Goal: Transaction & Acquisition: Purchase product/service

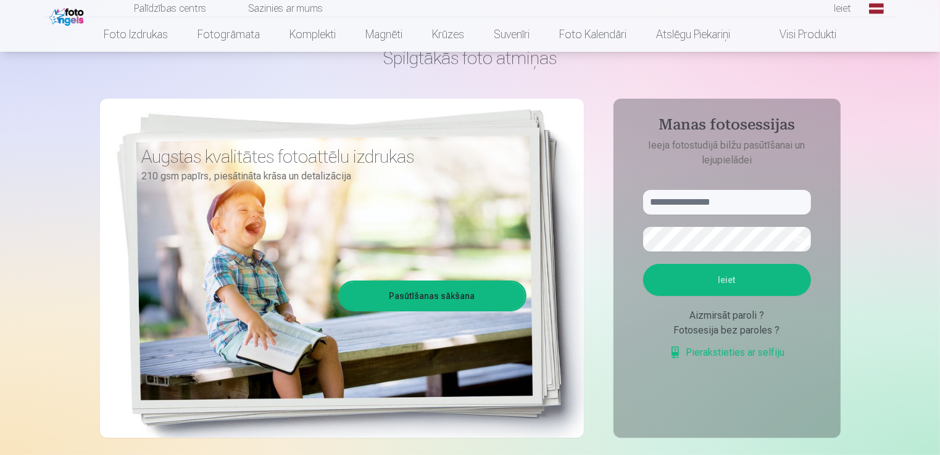
scroll to position [74, 0]
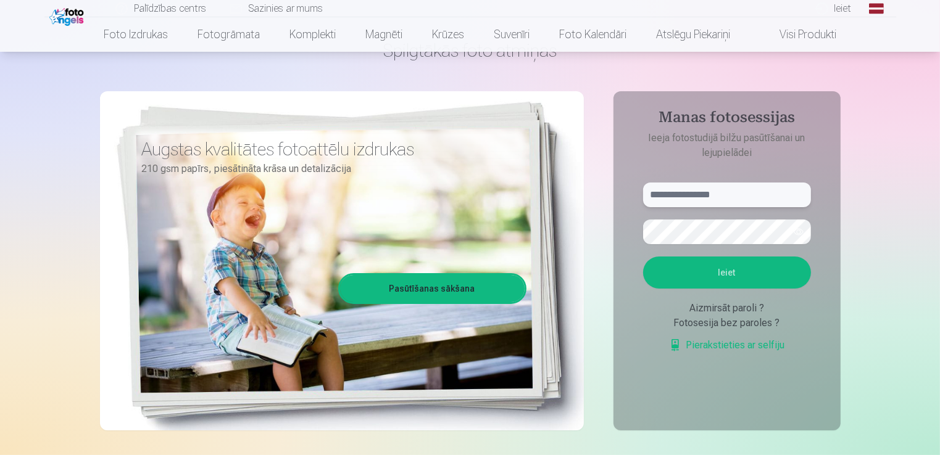
click at [771, 194] on input "text" at bounding box center [727, 195] width 168 height 25
type input "*"
type input "**********"
click at [765, 274] on button "Ieiet" at bounding box center [727, 273] width 168 height 32
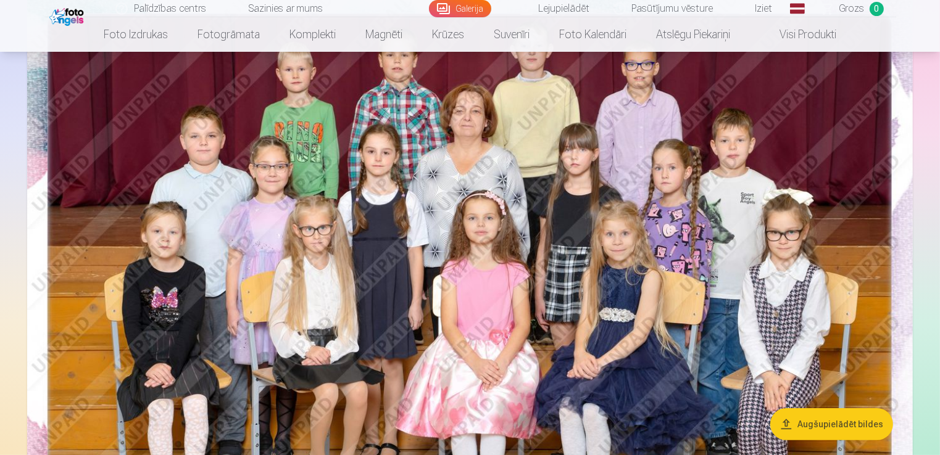
scroll to position [160, 0]
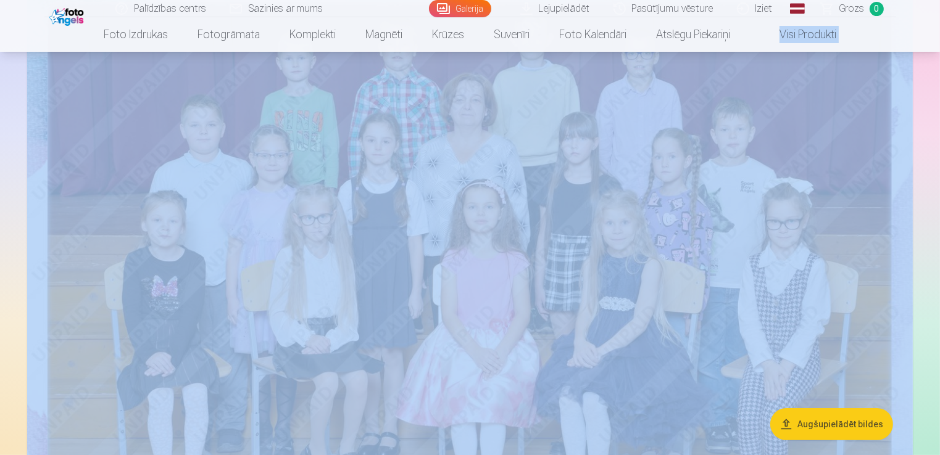
click at [939, 22] on html "Palīdzības centrs Sazinies ar mums Galerija Lejupielādēt Pasūtījumu vēsture Izi…" at bounding box center [470, 67] width 940 height 455
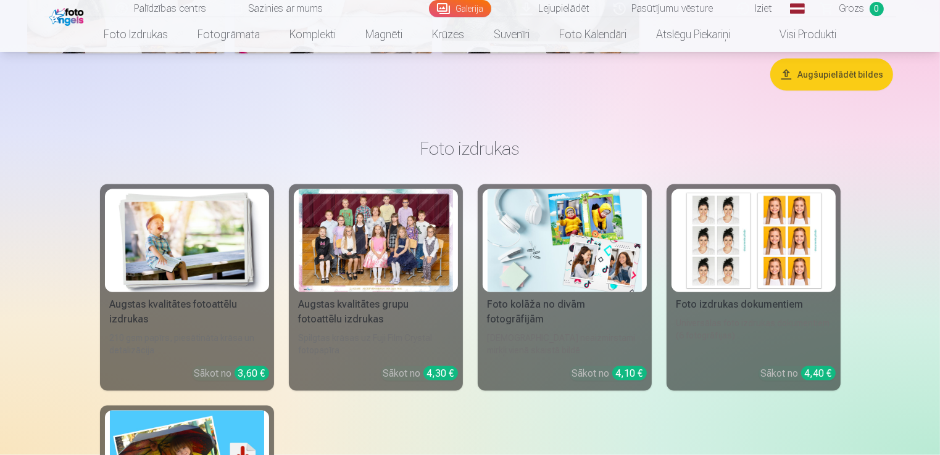
scroll to position [6314, 0]
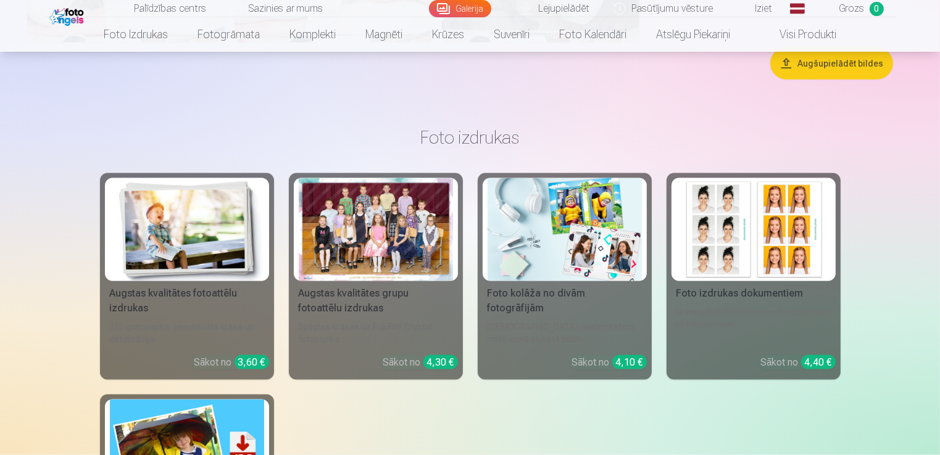
click at [850, 67] on button "Augšupielādēt bildes" at bounding box center [831, 64] width 123 height 32
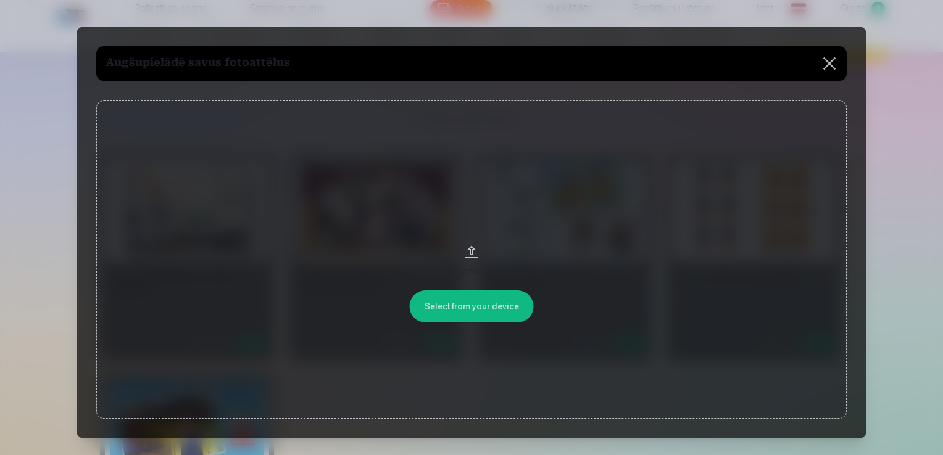
click at [493, 305] on button "Velciet un nometiet failu vai" at bounding box center [471, 260] width 750 height 319
click at [828, 64] on button at bounding box center [829, 63] width 35 height 35
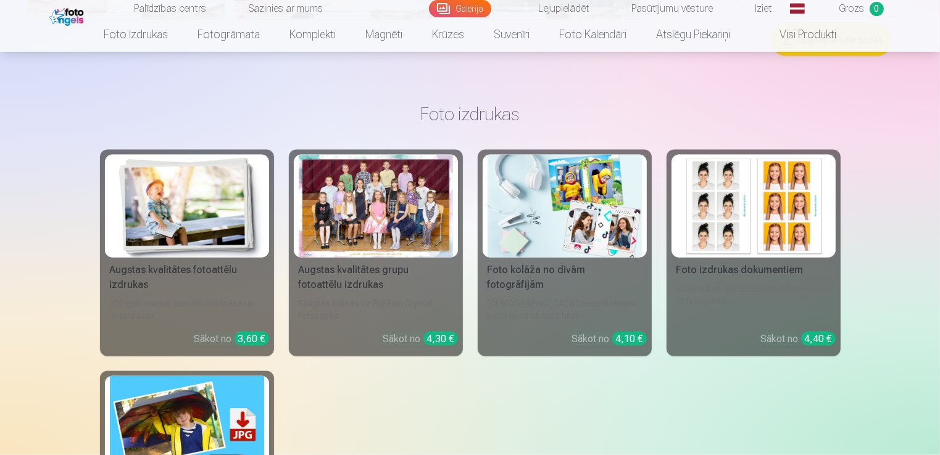
scroll to position [6302, 0]
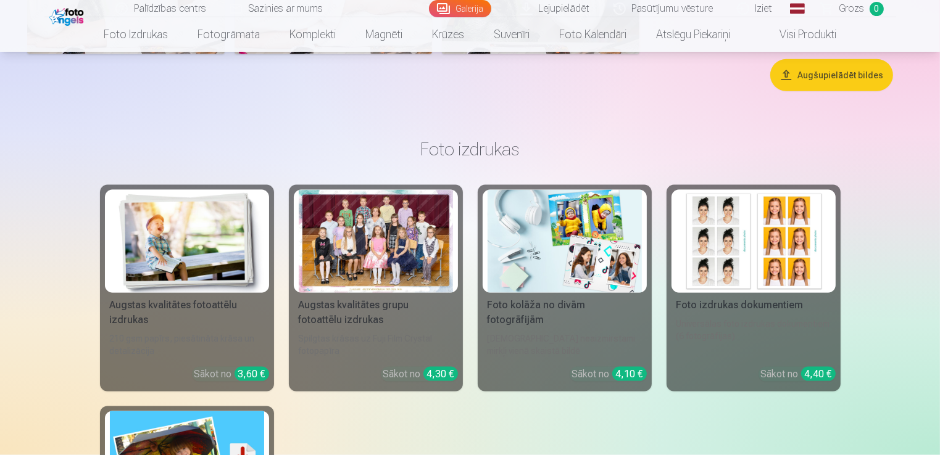
click at [380, 245] on div at bounding box center [376, 241] width 154 height 103
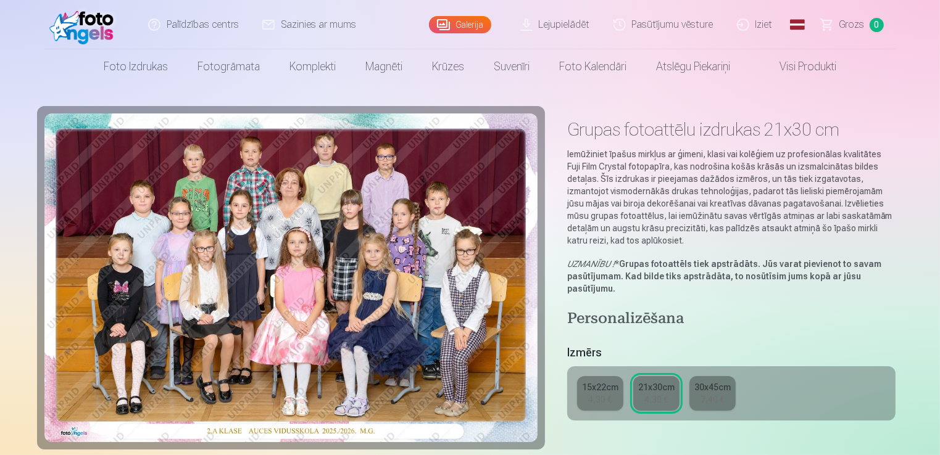
click at [702, 400] on div "7,40 €" at bounding box center [711, 400] width 23 height 12
click at [647, 396] on div "4,30 €" at bounding box center [655, 400] width 23 height 12
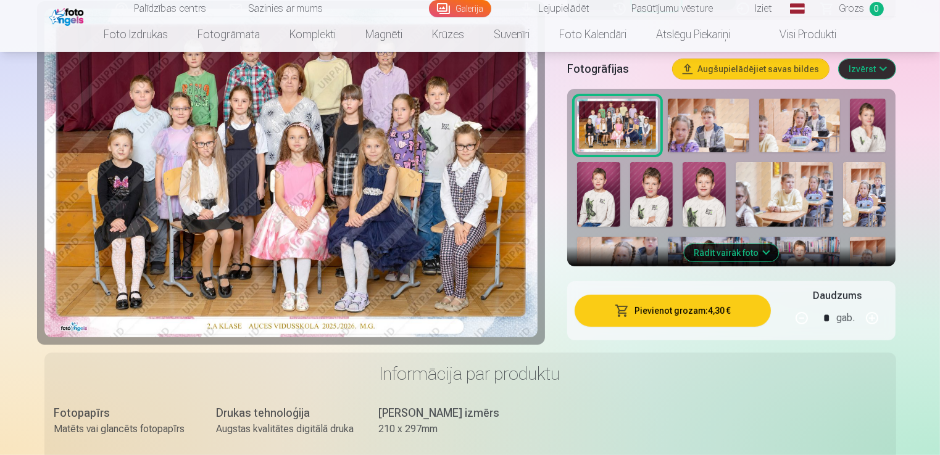
scroll to position [384, 0]
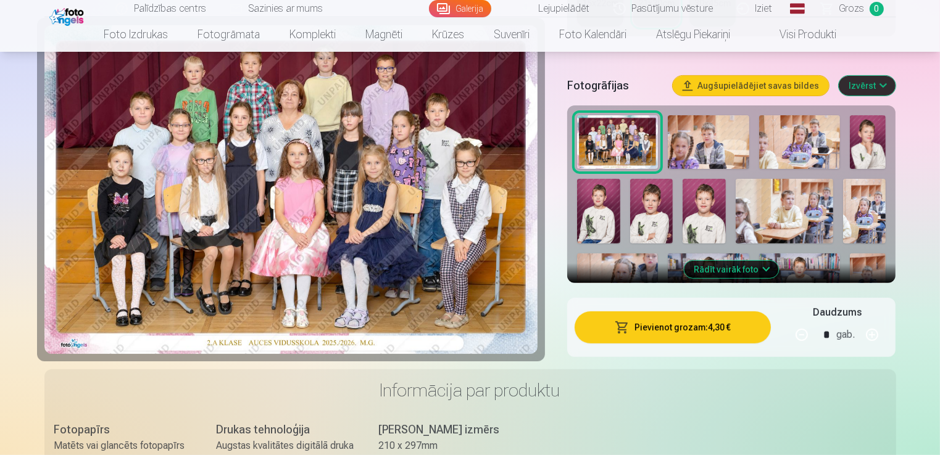
click at [717, 270] on button "Rādīt vairāk foto" at bounding box center [731, 269] width 94 height 17
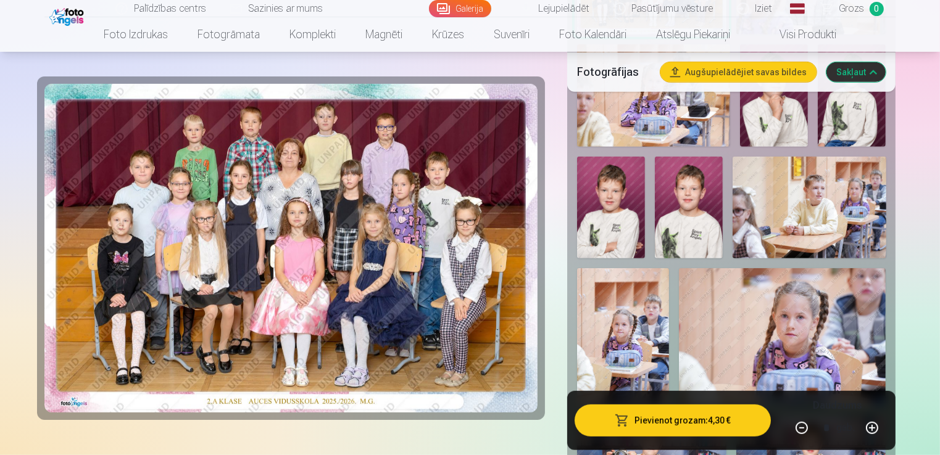
scroll to position [571, 0]
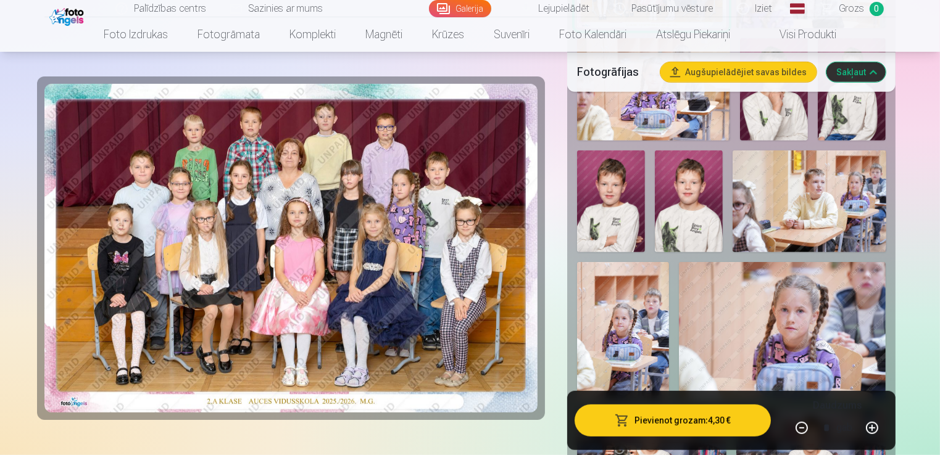
click at [703, 421] on button "Pievienot grozam : 4,30 €" at bounding box center [673, 421] width 197 height 32
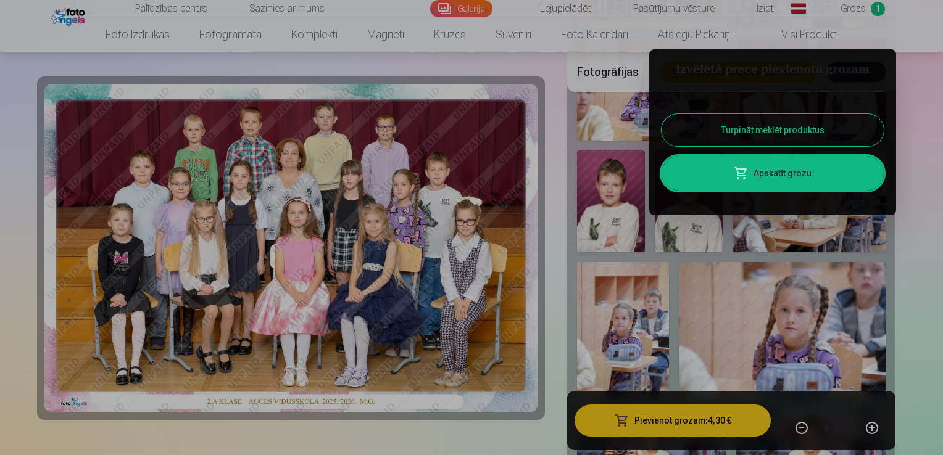
click at [758, 128] on button "Turpināt meklēt produktus" at bounding box center [773, 130] width 222 height 32
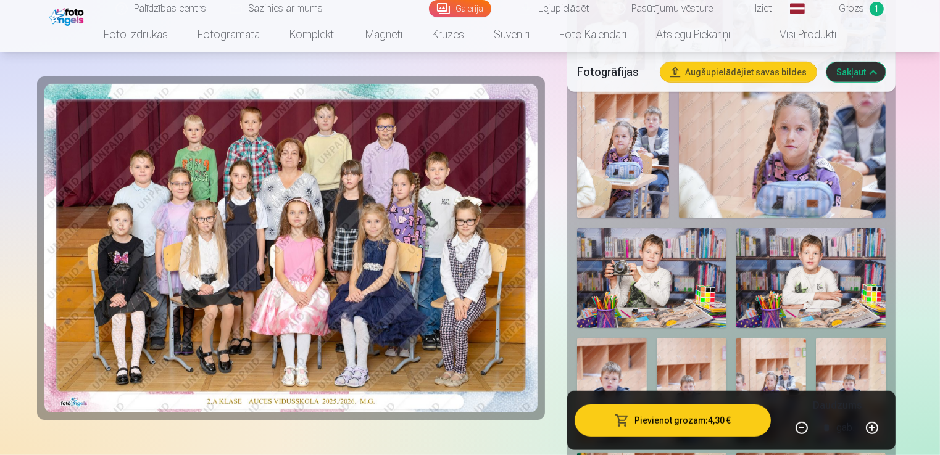
scroll to position [766, 0]
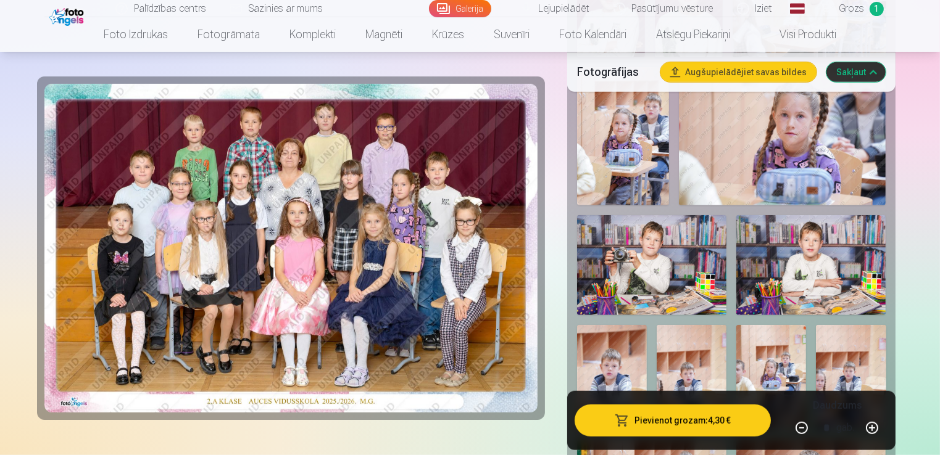
click at [652, 260] on img at bounding box center [651, 265] width 149 height 100
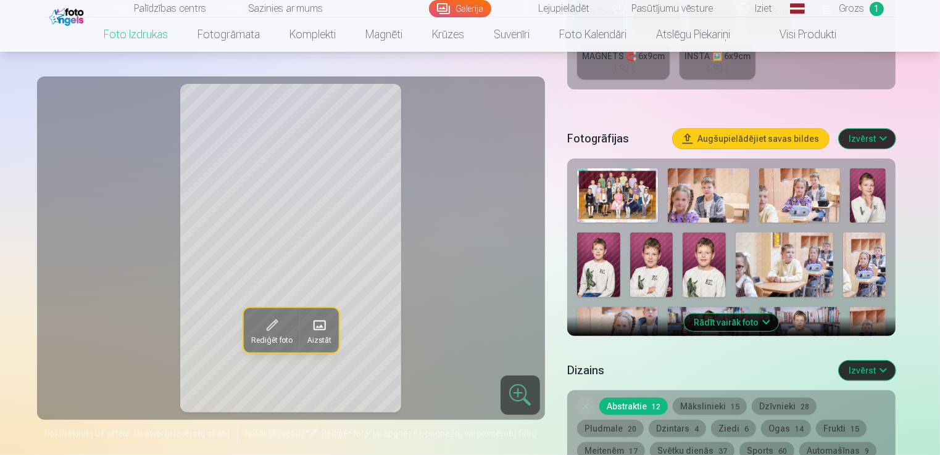
scroll to position [355, 0]
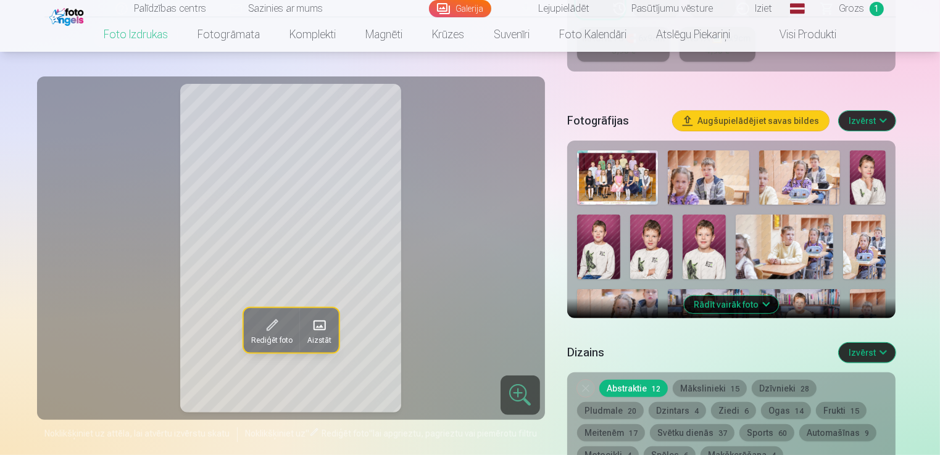
click at [753, 305] on button "Rādīt vairāk foto" at bounding box center [731, 304] width 94 height 17
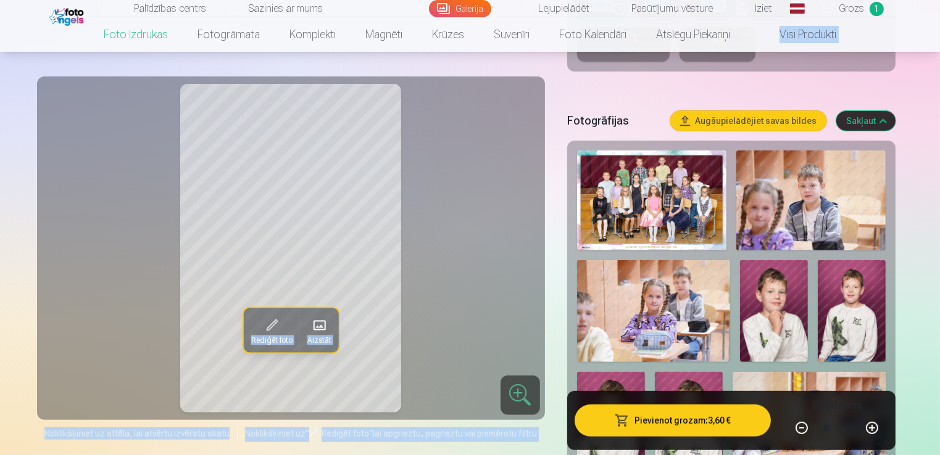
drag, startPoint x: 939, startPoint y: 41, endPoint x: 940, endPoint y: 52, distance: 11.7
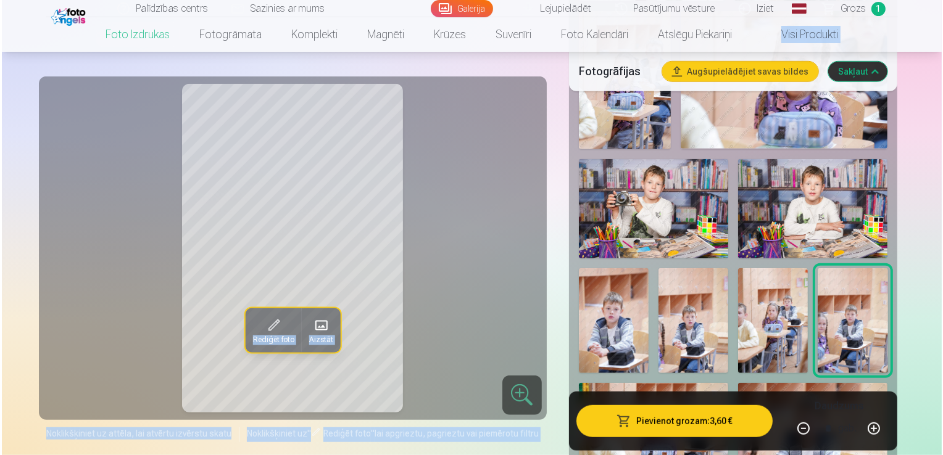
scroll to position [836, 0]
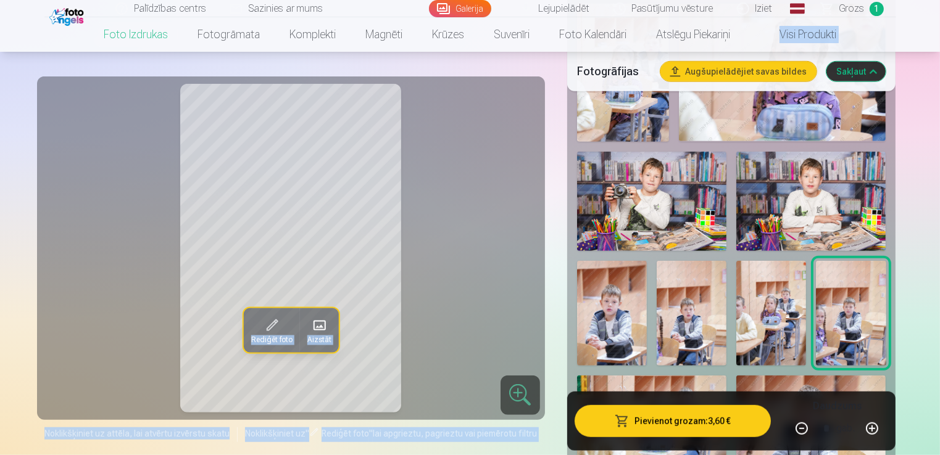
click at [682, 176] on img at bounding box center [651, 202] width 149 height 100
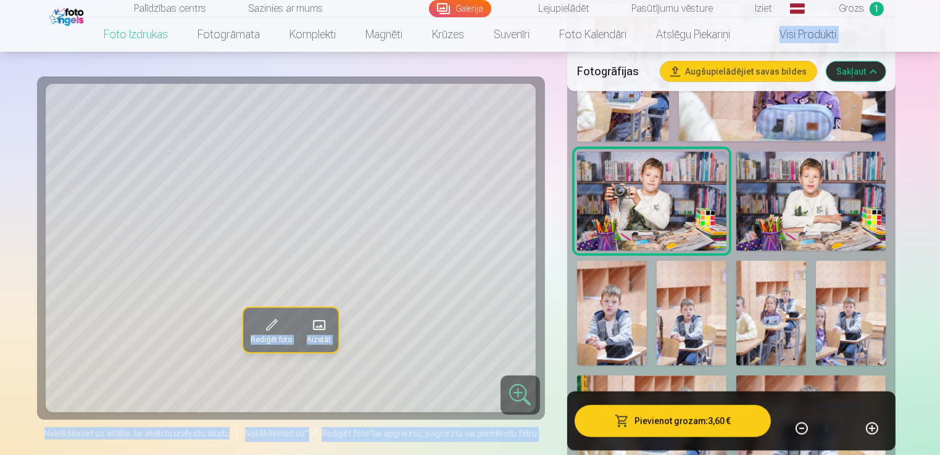
click at [674, 425] on button "Pievienot grozam : 3,60 €" at bounding box center [673, 421] width 197 height 32
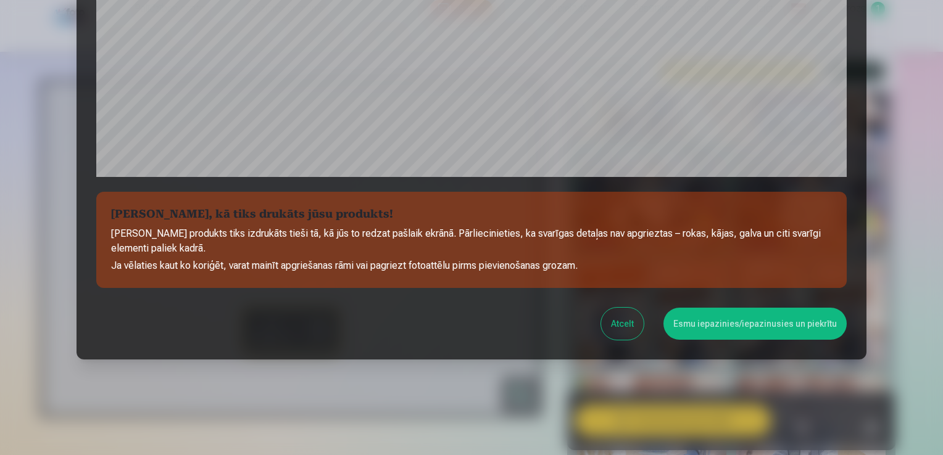
scroll to position [433, 0]
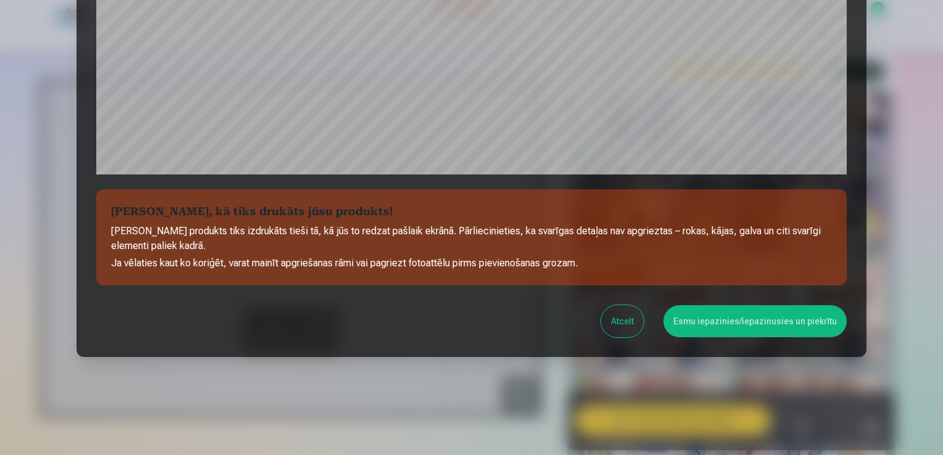
click at [797, 317] on button "Esmu iepazinies/iepazinusies un piekrītu" at bounding box center [754, 321] width 183 height 32
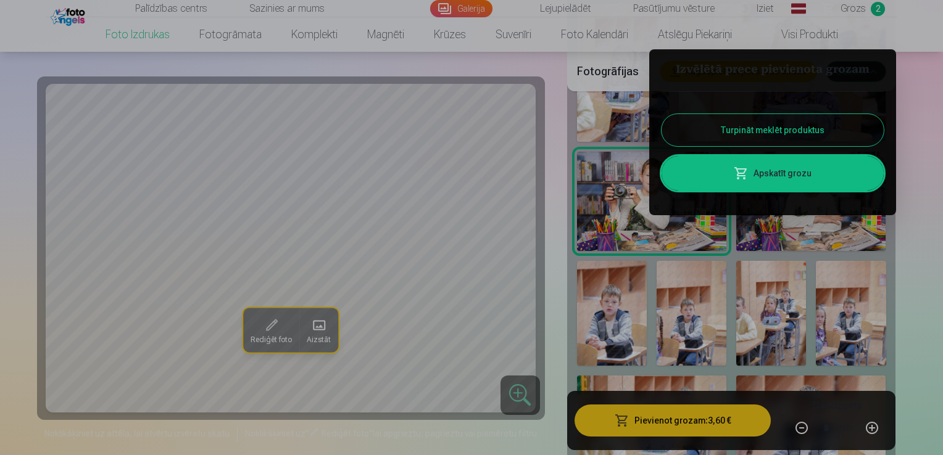
click at [842, 129] on button "Turpināt meklēt produktus" at bounding box center [773, 130] width 222 height 32
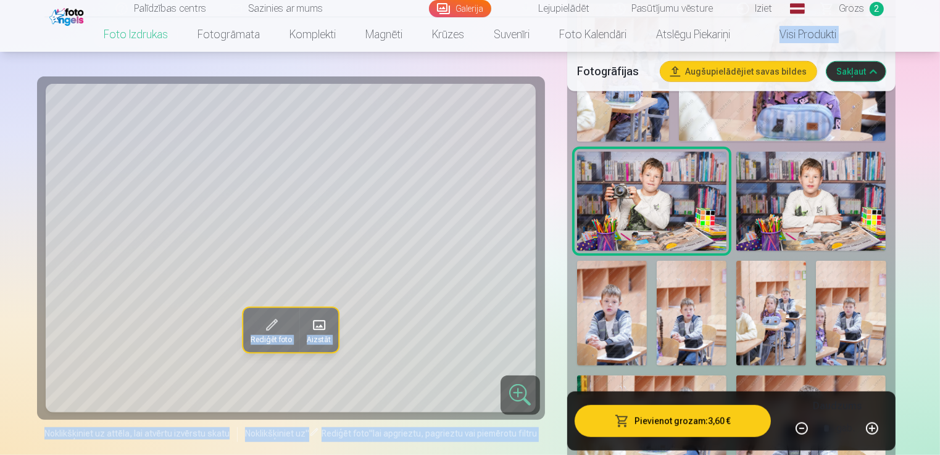
click at [822, 188] on img at bounding box center [810, 202] width 149 height 100
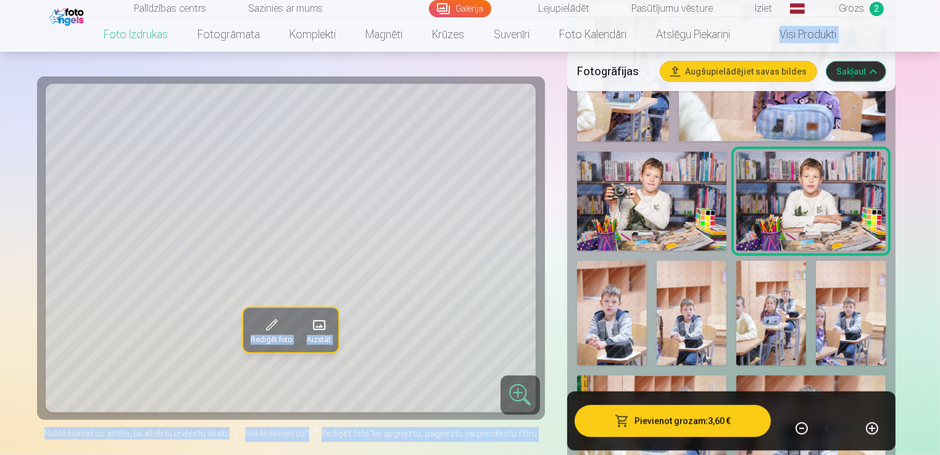
click at [678, 418] on button "Pievienot grozam : 3,60 €" at bounding box center [673, 421] width 197 height 32
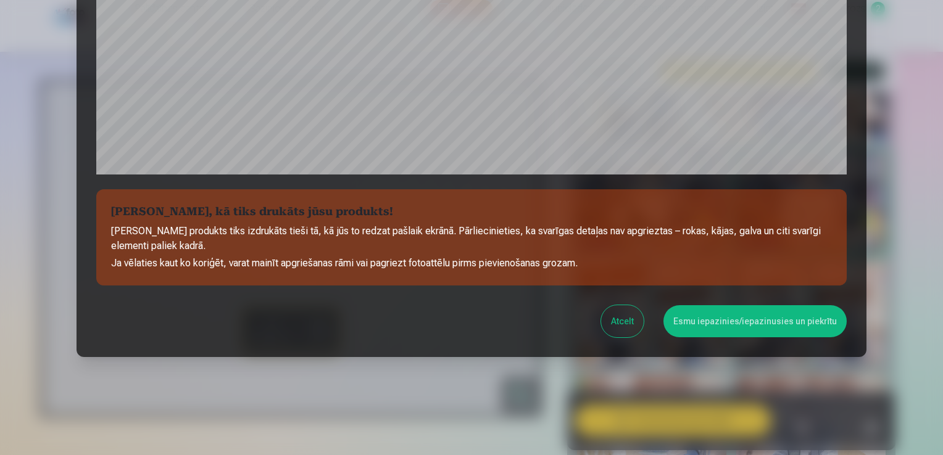
click at [708, 320] on button "Esmu iepazinies/iepazinusies un piekrītu" at bounding box center [754, 321] width 183 height 32
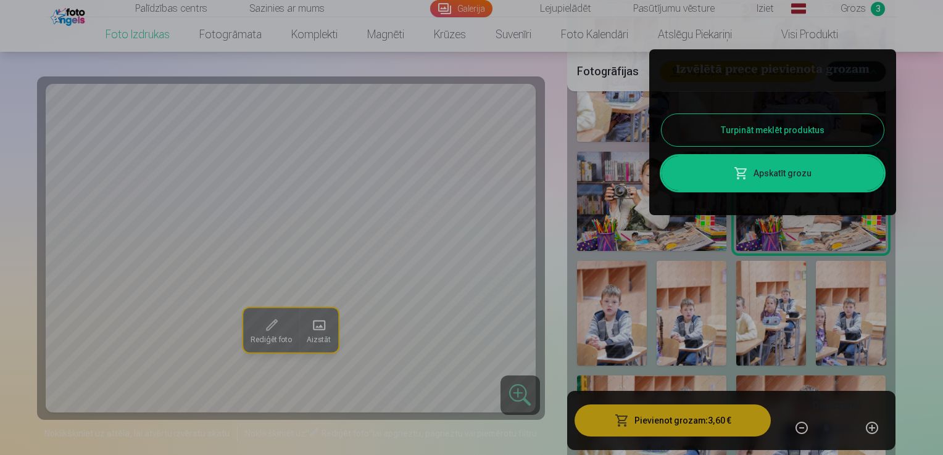
click at [790, 135] on button "Turpināt meklēt produktus" at bounding box center [773, 130] width 222 height 32
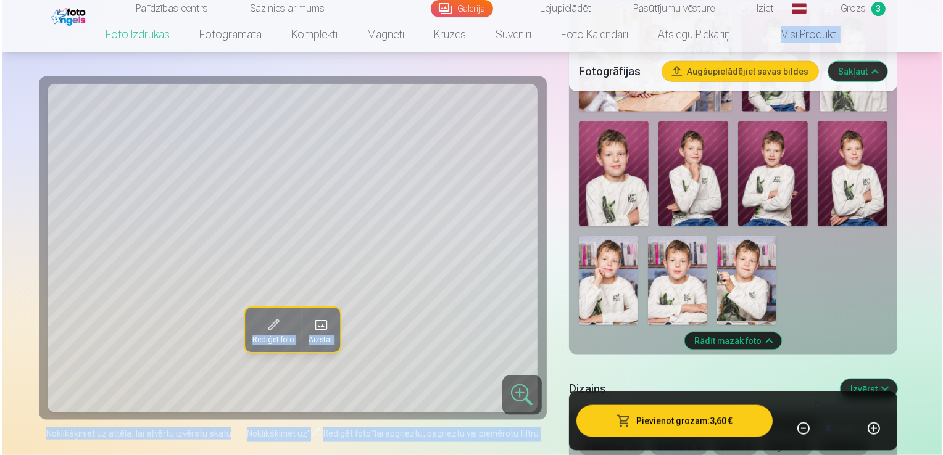
scroll to position [1422, 0]
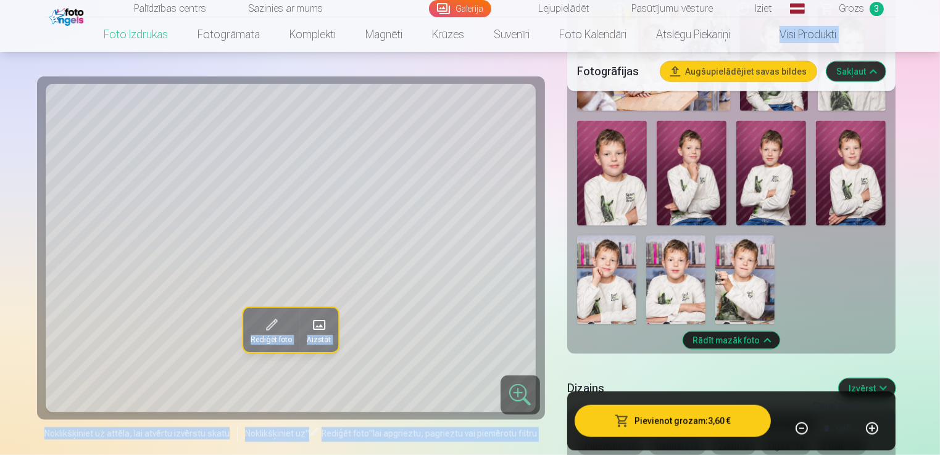
click at [758, 172] on img at bounding box center [771, 173] width 70 height 105
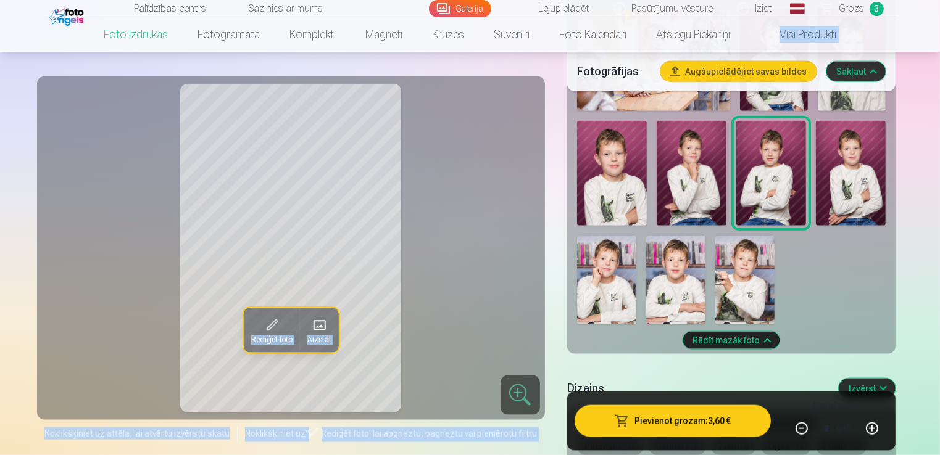
click at [656, 421] on button "Pievienot grozam : 3,60 €" at bounding box center [673, 421] width 197 height 32
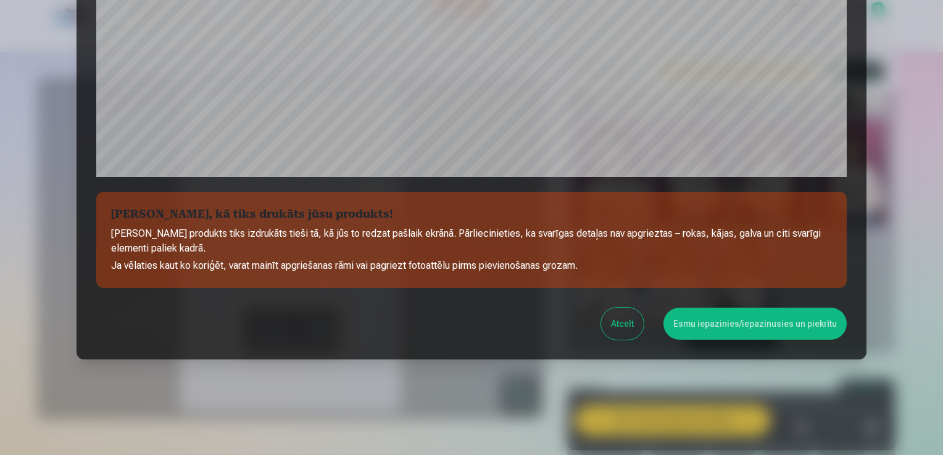
scroll to position [433, 0]
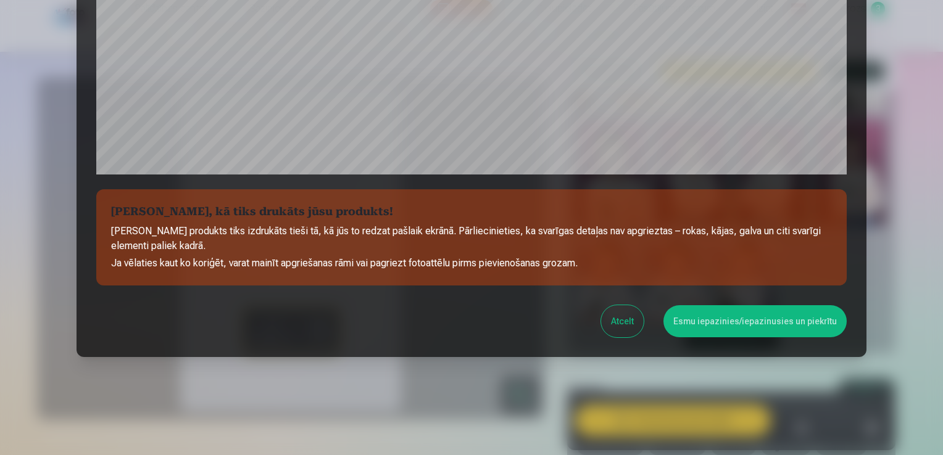
click at [730, 317] on button "Esmu iepazinies/iepazinusies un piekrītu" at bounding box center [754, 321] width 183 height 32
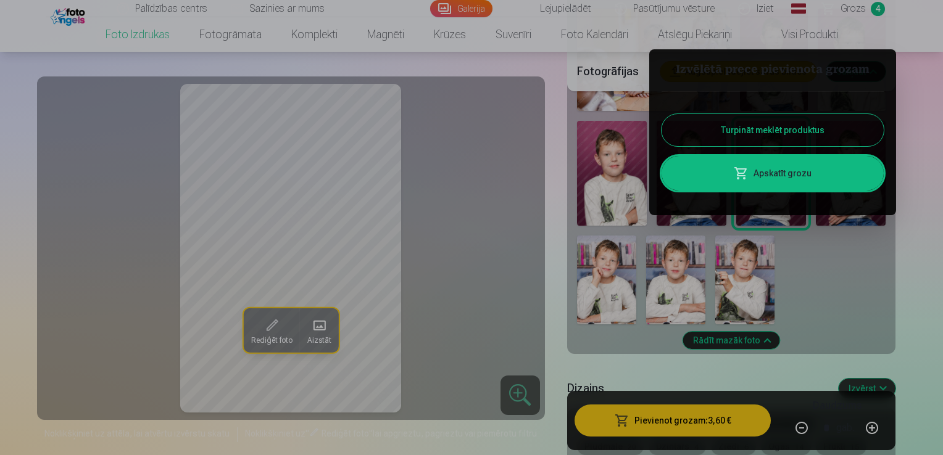
click at [799, 127] on button "Turpināt meklēt produktus" at bounding box center [773, 130] width 222 height 32
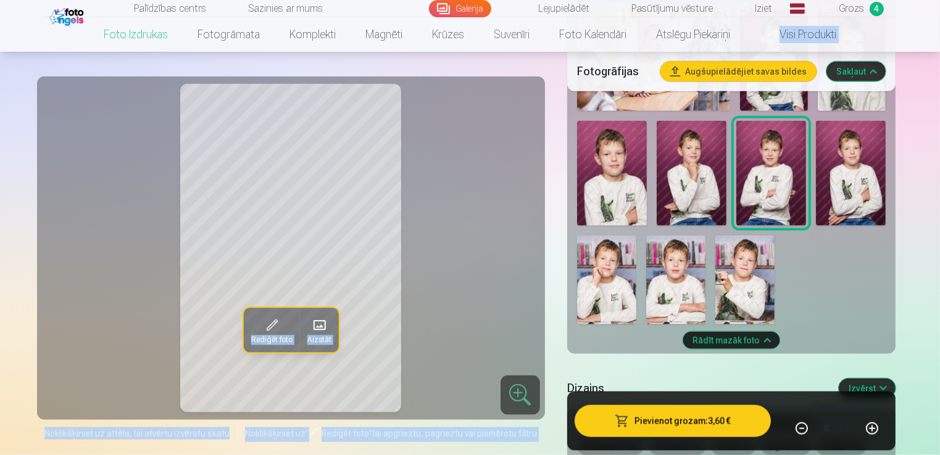
click at [705, 171] on img at bounding box center [692, 173] width 70 height 105
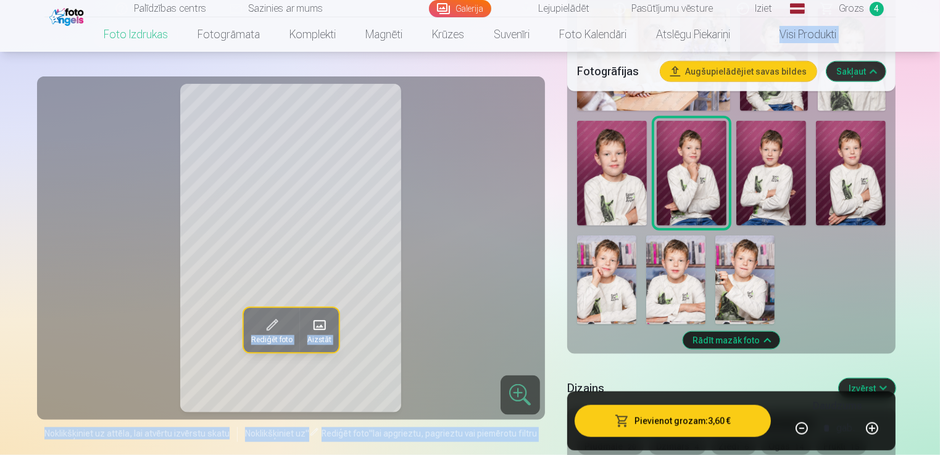
click at [631, 181] on img at bounding box center [612, 173] width 70 height 105
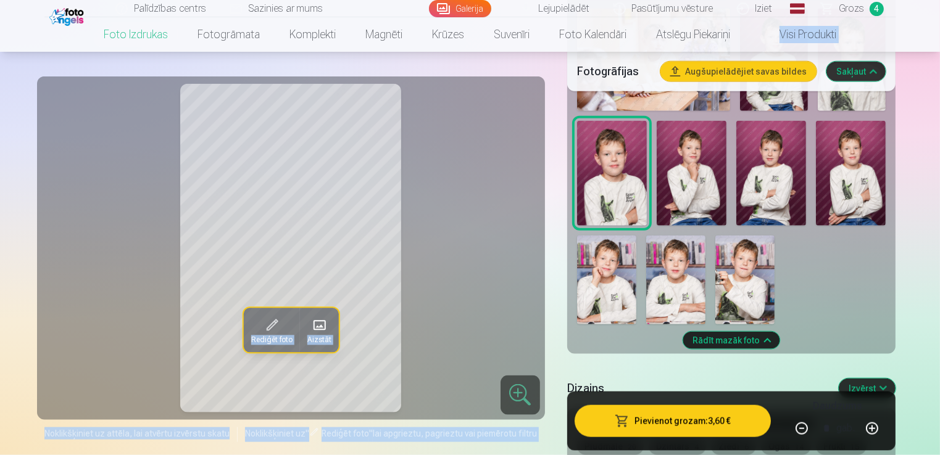
click at [849, 181] on img at bounding box center [851, 173] width 70 height 105
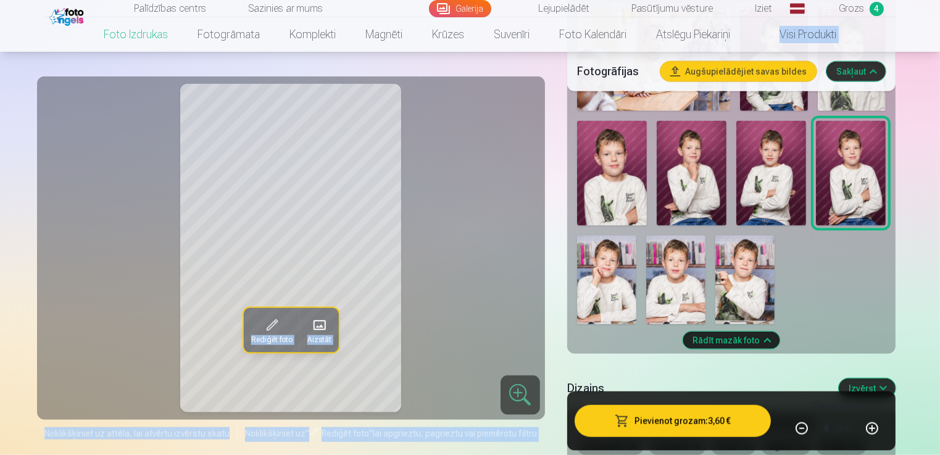
click at [617, 280] on img at bounding box center [606, 280] width 59 height 89
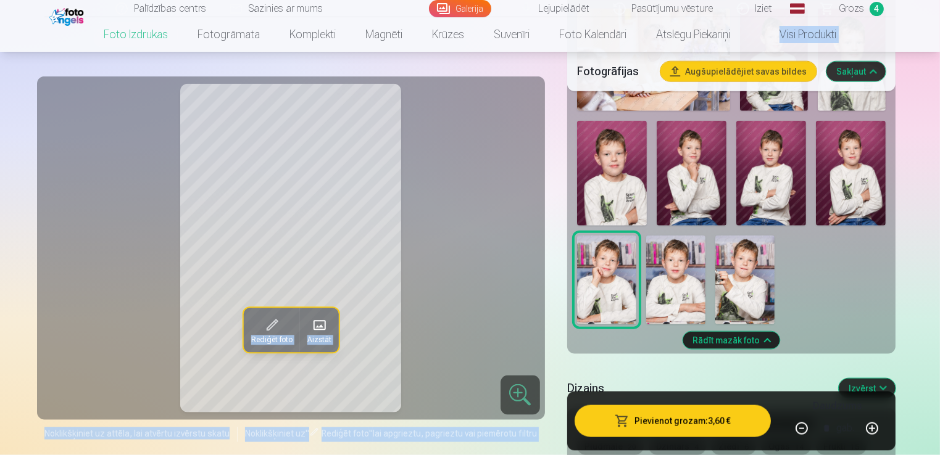
click at [684, 296] on img at bounding box center [675, 280] width 59 height 89
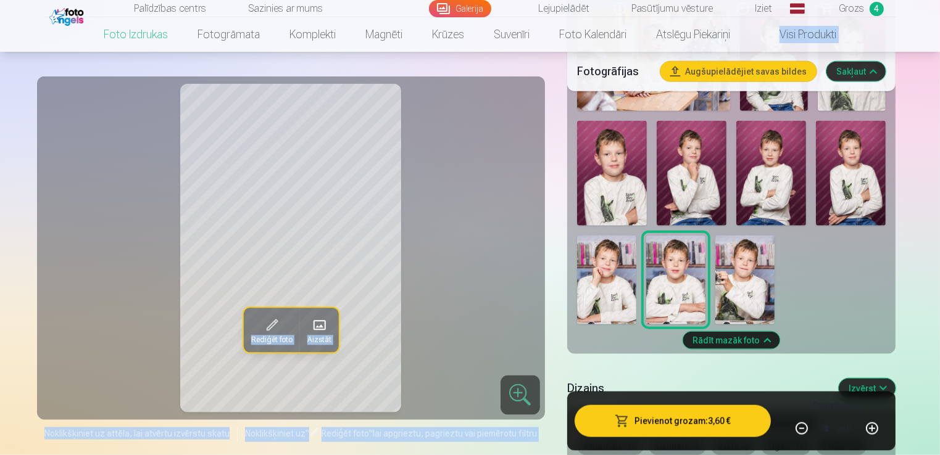
click at [738, 294] on img at bounding box center [744, 280] width 59 height 89
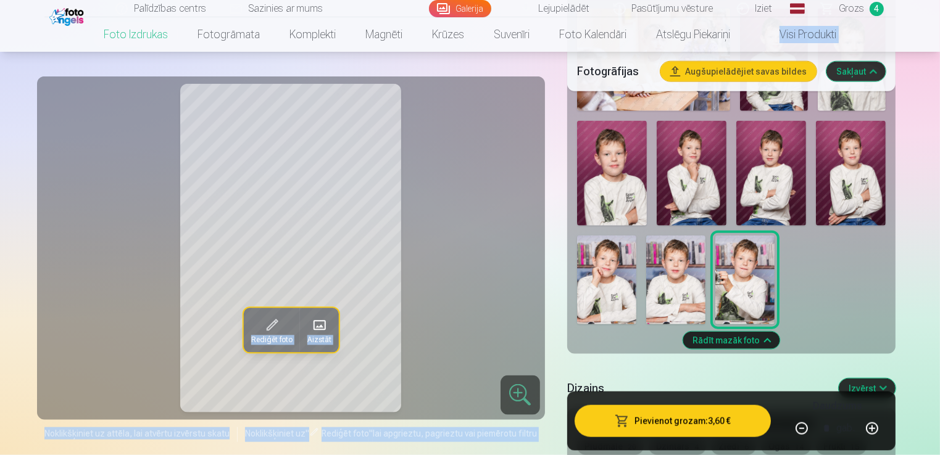
click at [603, 291] on img at bounding box center [606, 280] width 59 height 89
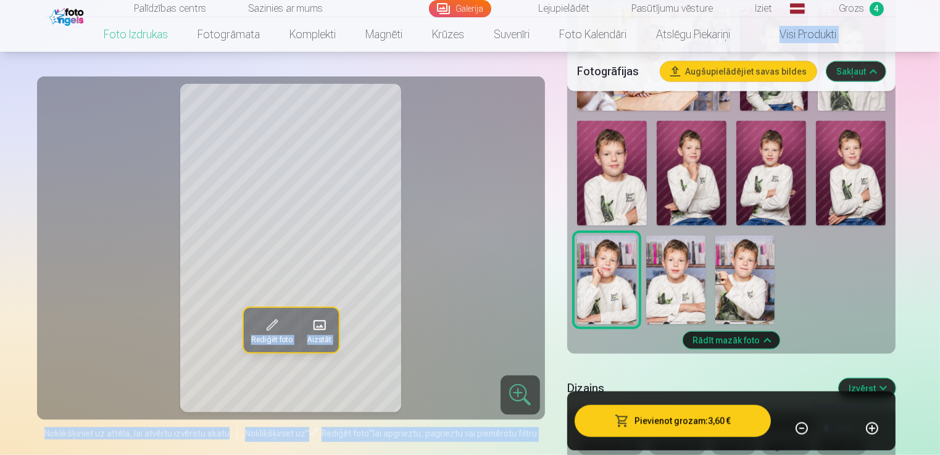
click at [668, 420] on button "Pievienot grozam : 3,60 €" at bounding box center [673, 421] width 197 height 32
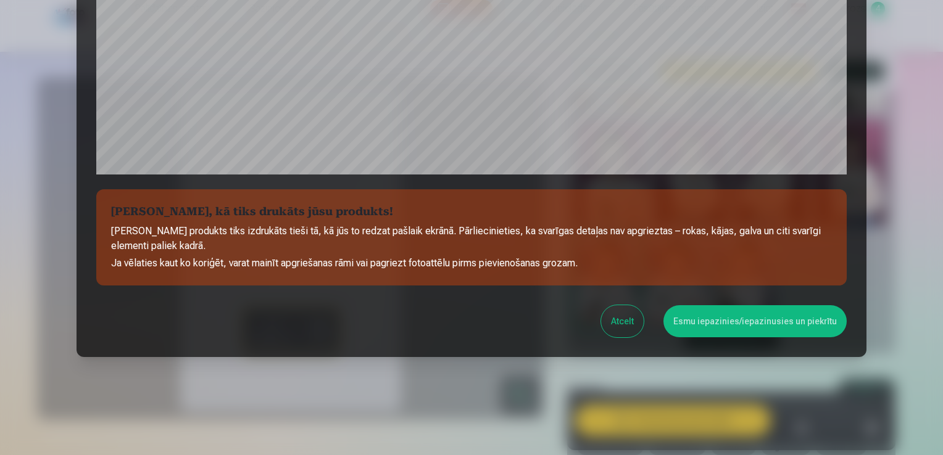
click at [734, 327] on button "Esmu iepazinies/iepazinusies un piekrītu" at bounding box center [754, 321] width 183 height 32
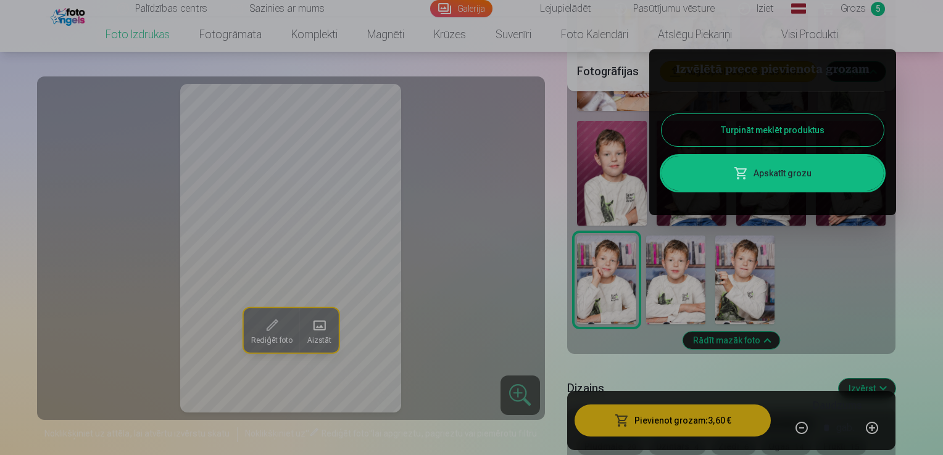
click at [807, 172] on link "Apskatīt grozu" at bounding box center [773, 173] width 222 height 35
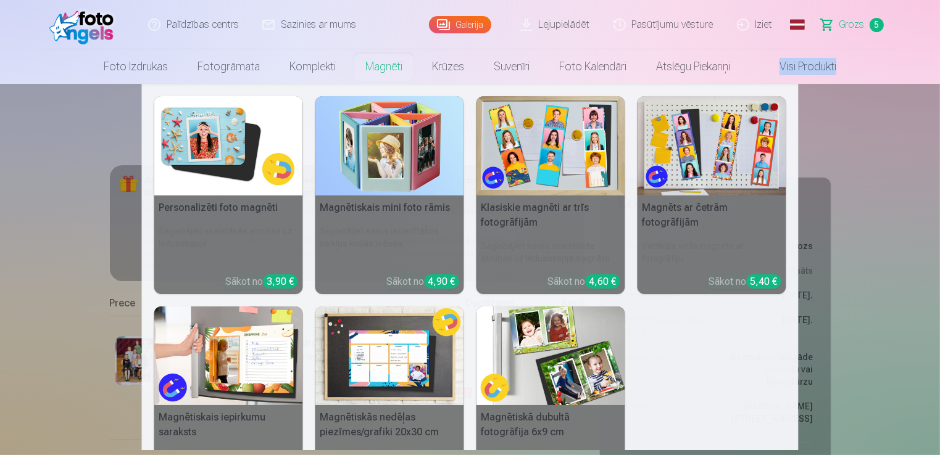
click at [397, 74] on link "Magnēti" at bounding box center [384, 66] width 67 height 35
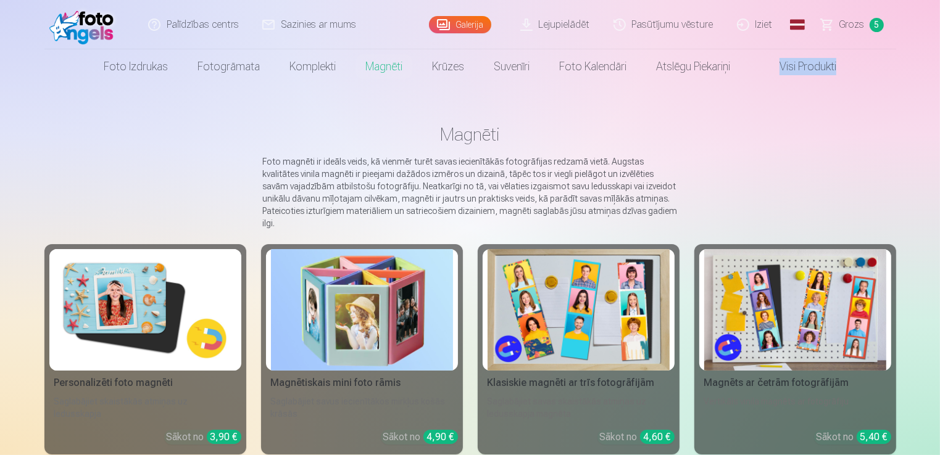
click at [121, 256] on img at bounding box center [145, 310] width 182 height 122
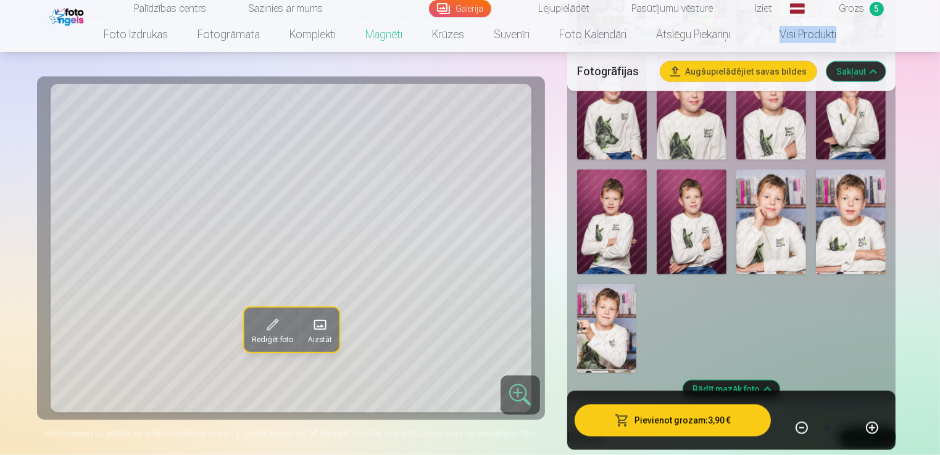
scroll to position [1335, 0]
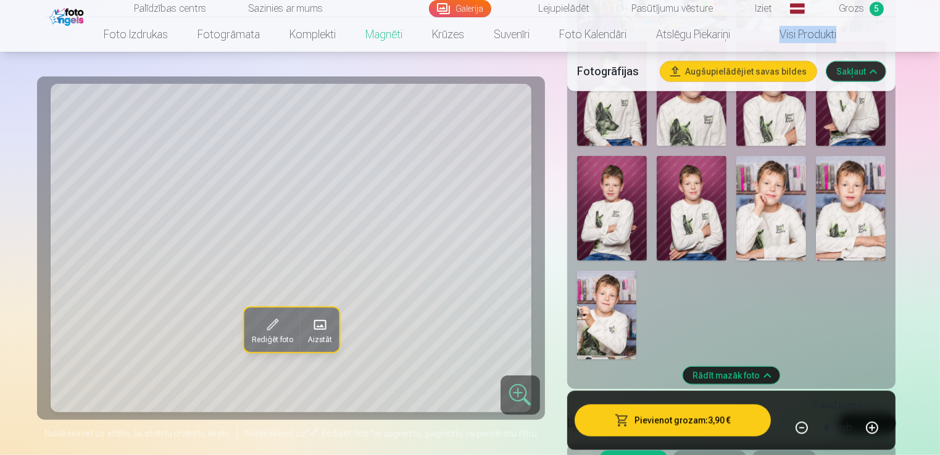
click at [614, 303] on img at bounding box center [606, 315] width 59 height 89
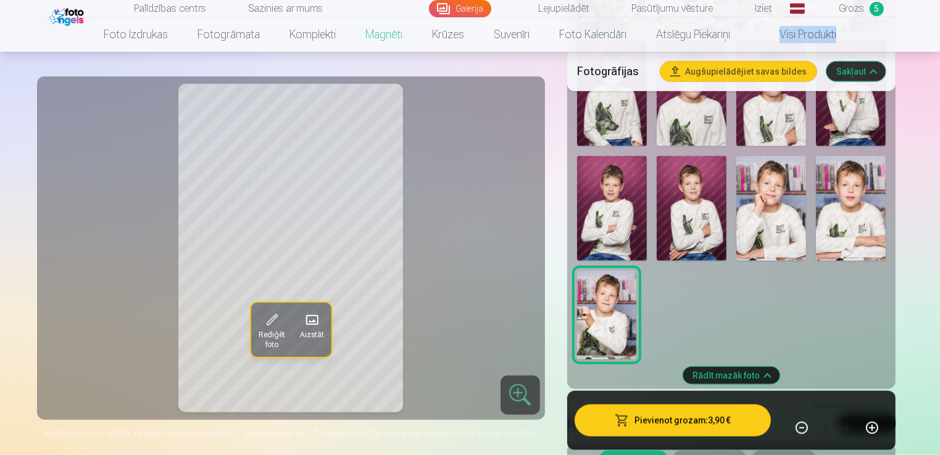
click at [845, 230] on img at bounding box center [851, 208] width 70 height 105
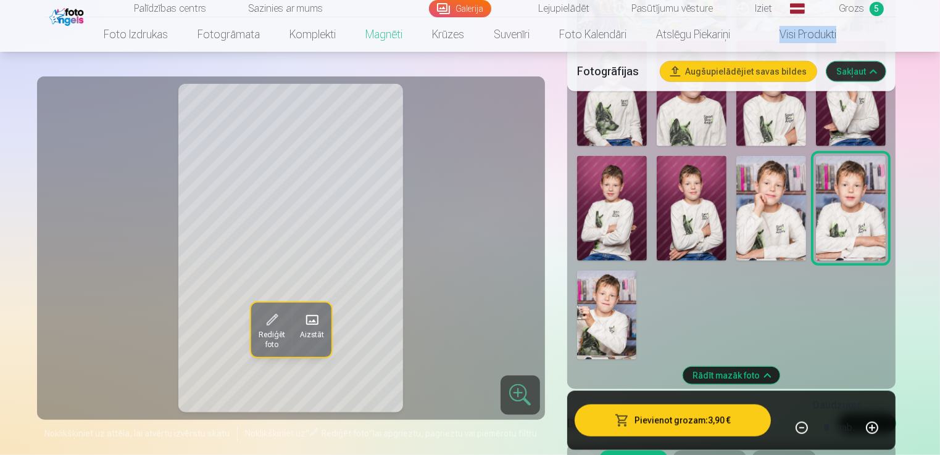
click at [782, 227] on img at bounding box center [771, 208] width 70 height 105
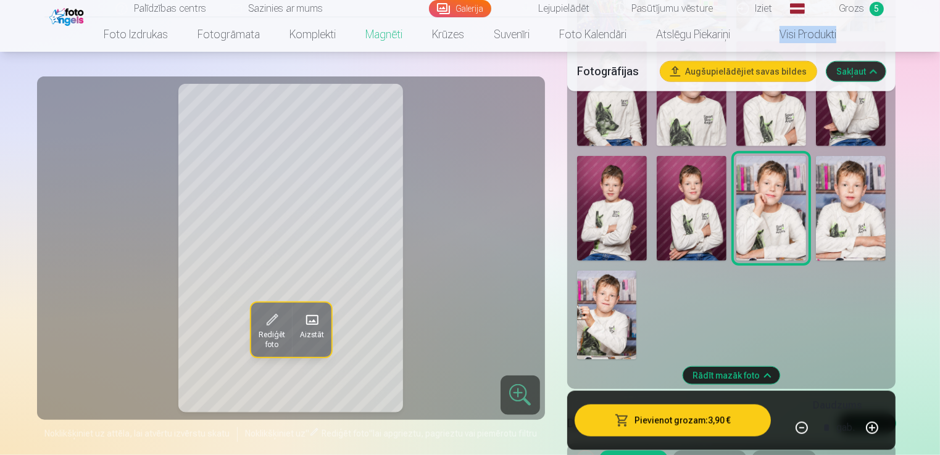
click at [698, 235] on img at bounding box center [692, 208] width 70 height 105
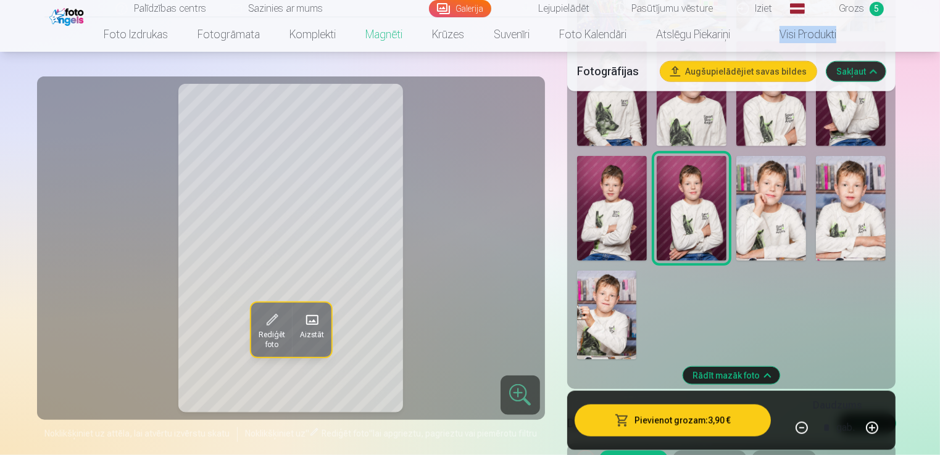
click at [627, 225] on img at bounding box center [612, 208] width 70 height 105
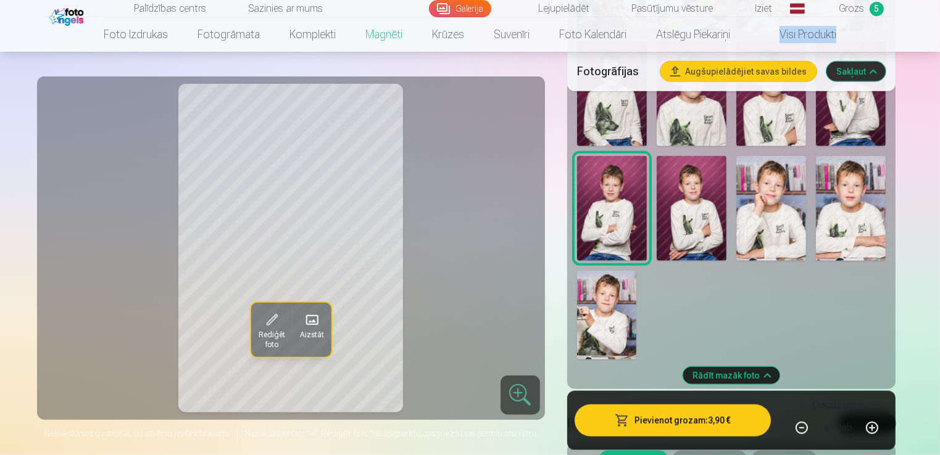
click at [764, 228] on img at bounding box center [771, 208] width 70 height 105
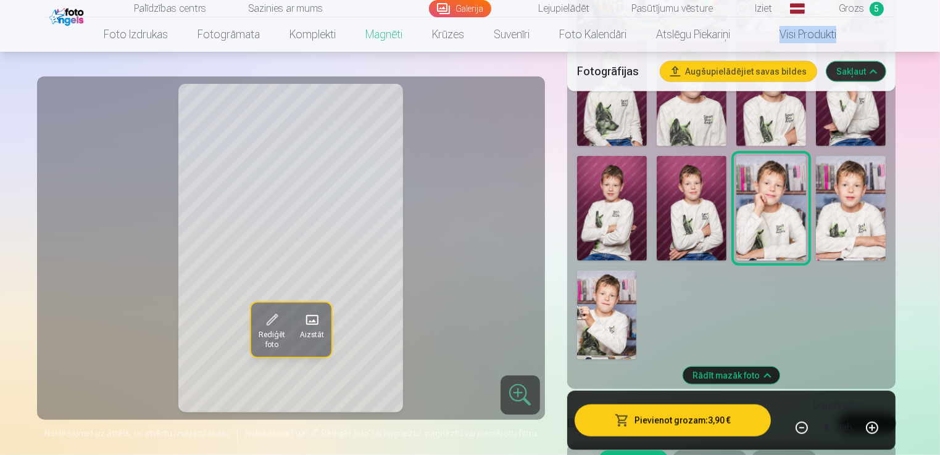
click at [590, 231] on img at bounding box center [612, 208] width 70 height 105
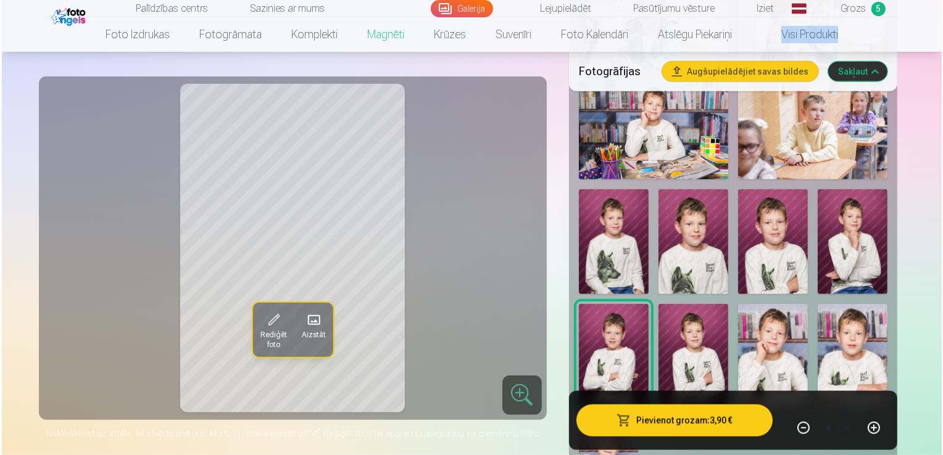
scroll to position [1166, 0]
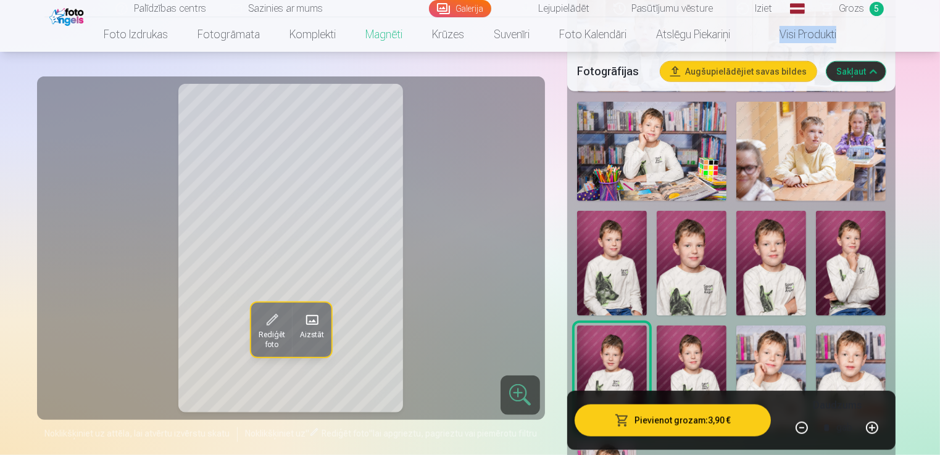
click at [629, 258] on img at bounding box center [612, 263] width 70 height 105
click at [684, 265] on img at bounding box center [692, 263] width 70 height 105
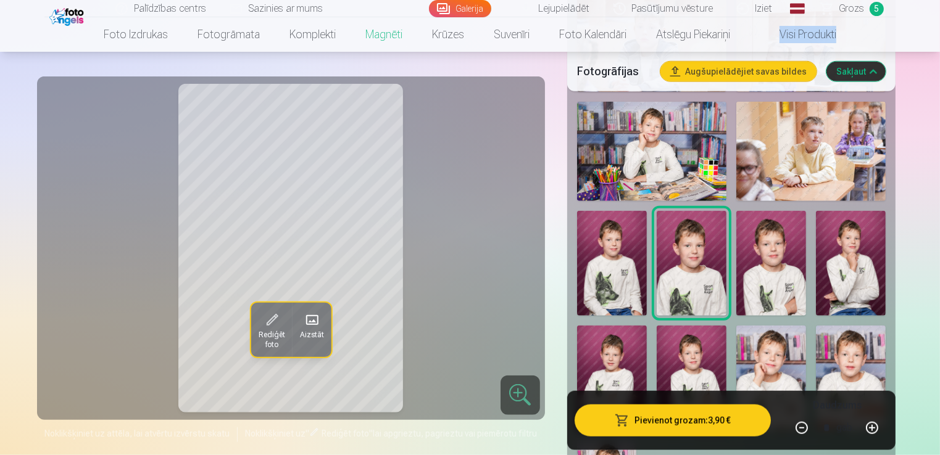
click at [623, 342] on img at bounding box center [612, 378] width 70 height 105
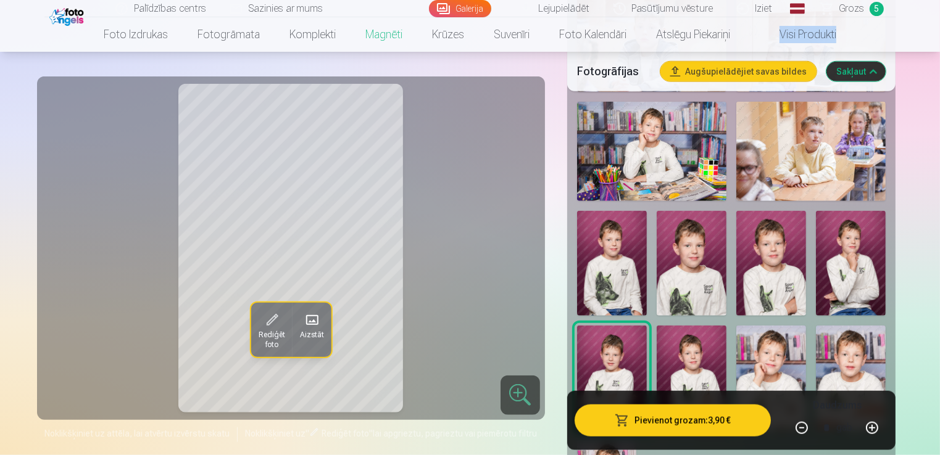
click at [755, 242] on img at bounding box center [771, 263] width 70 height 105
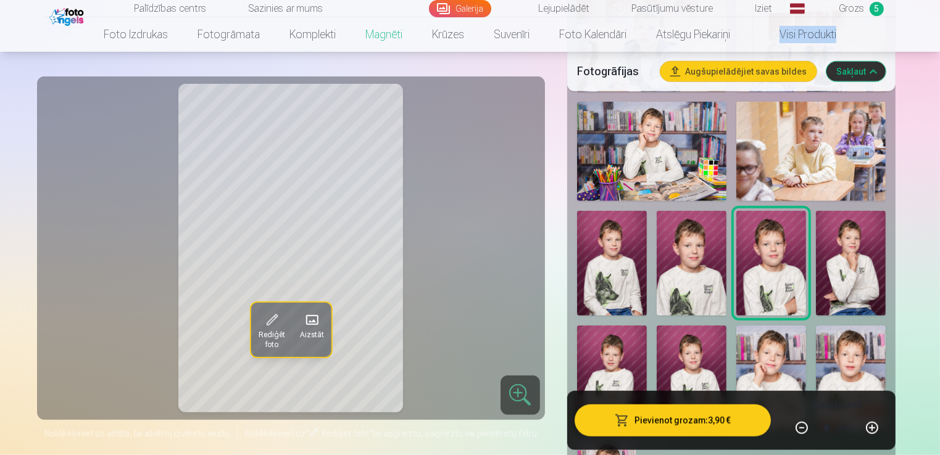
click at [847, 300] on img at bounding box center [851, 263] width 70 height 105
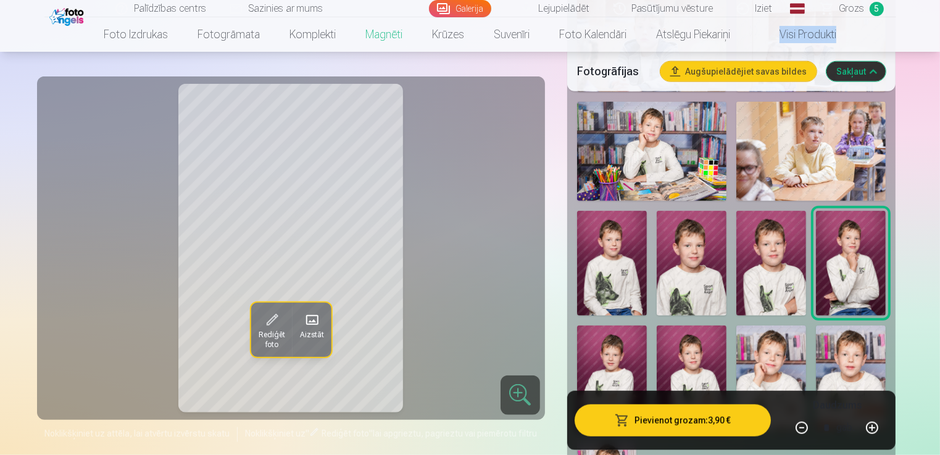
click at [686, 249] on img at bounding box center [692, 263] width 70 height 105
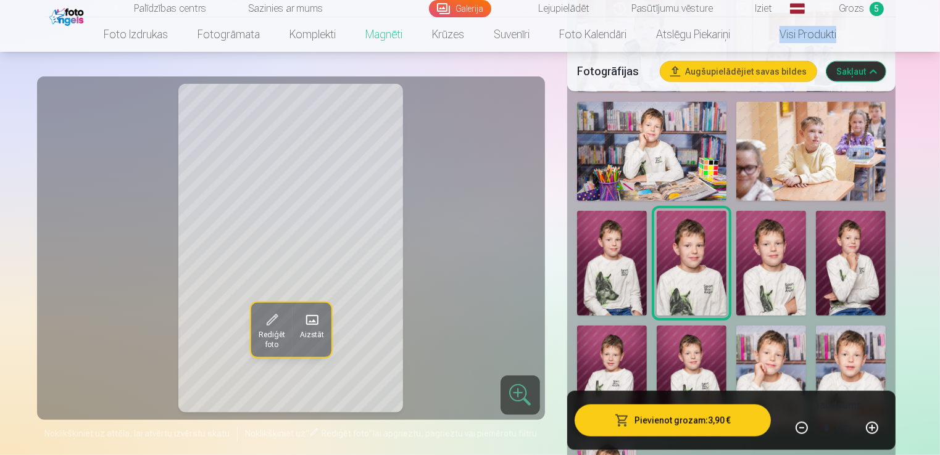
click at [854, 277] on img at bounding box center [851, 263] width 70 height 105
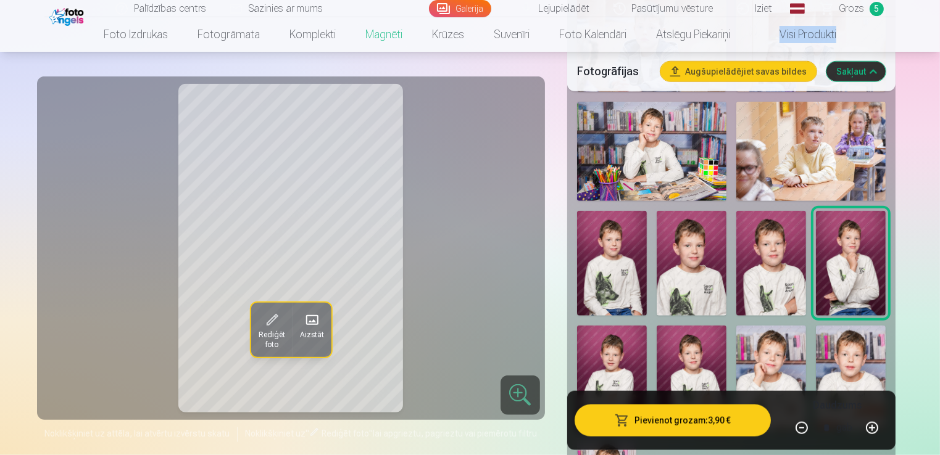
click at [681, 159] on img at bounding box center [651, 152] width 149 height 100
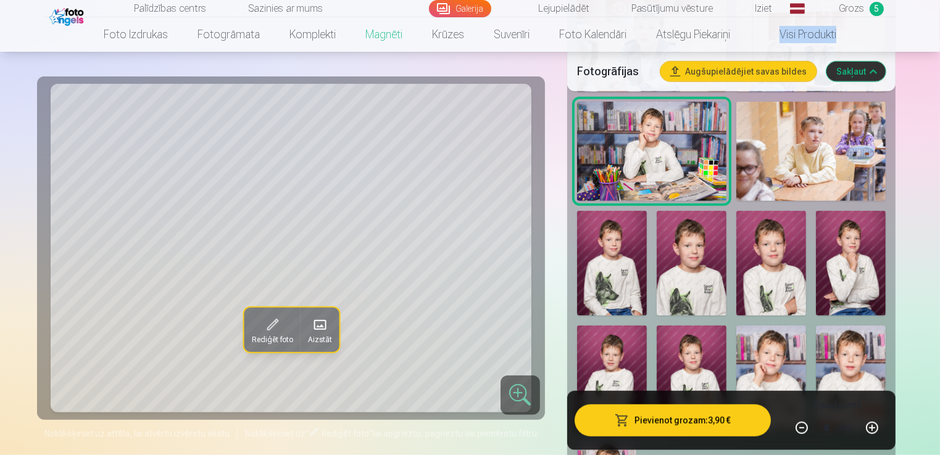
click at [600, 362] on img at bounding box center [612, 378] width 70 height 105
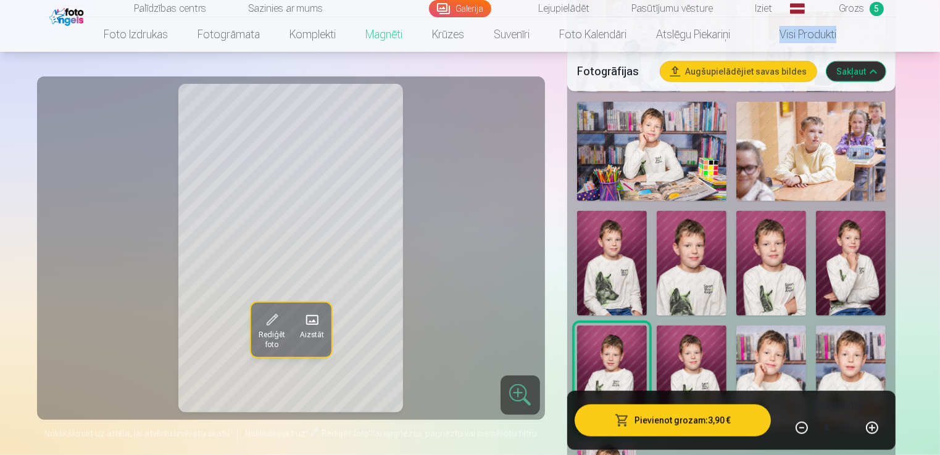
click at [713, 428] on button "Pievienot grozam : 3,90 €" at bounding box center [673, 421] width 197 height 32
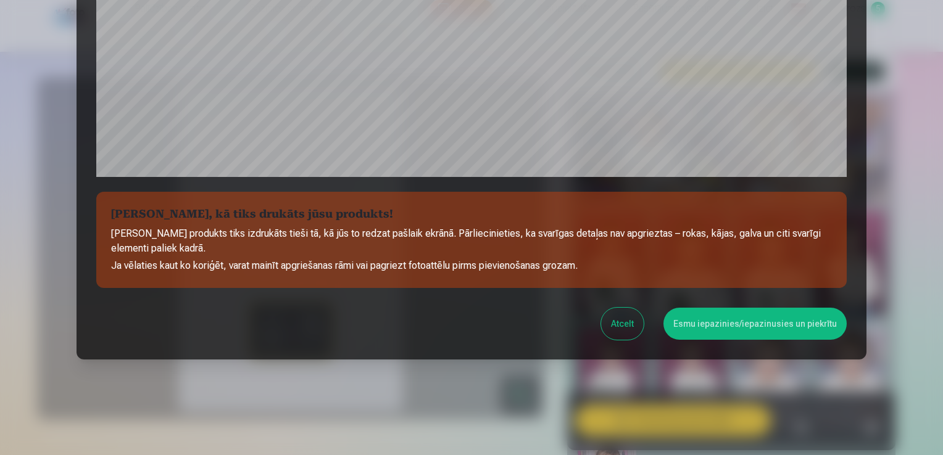
scroll to position [433, 0]
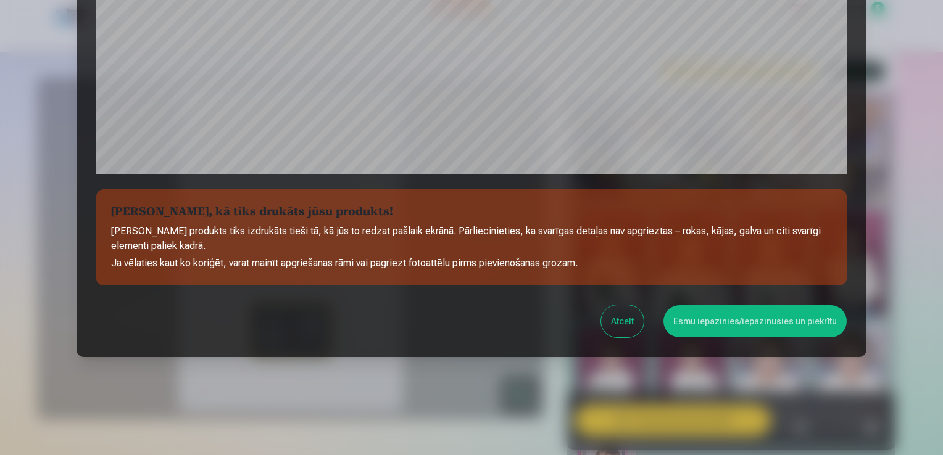
click at [728, 318] on button "Esmu iepazinies/iepazinusies un piekrītu" at bounding box center [754, 321] width 183 height 32
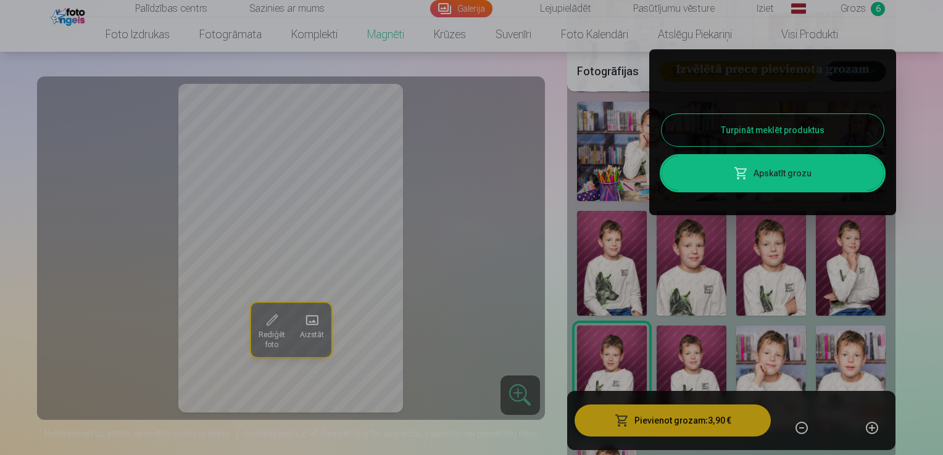
click at [755, 174] on link "Apskatīt grozu" at bounding box center [773, 173] width 222 height 35
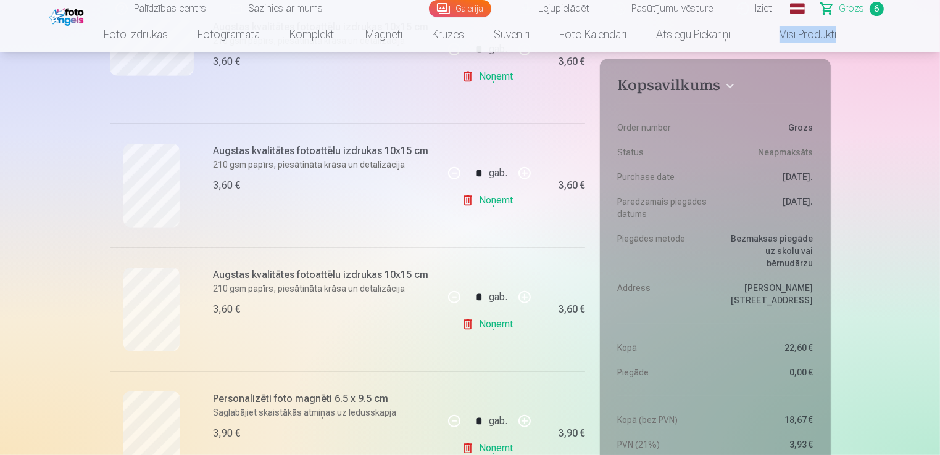
scroll to position [583, 0]
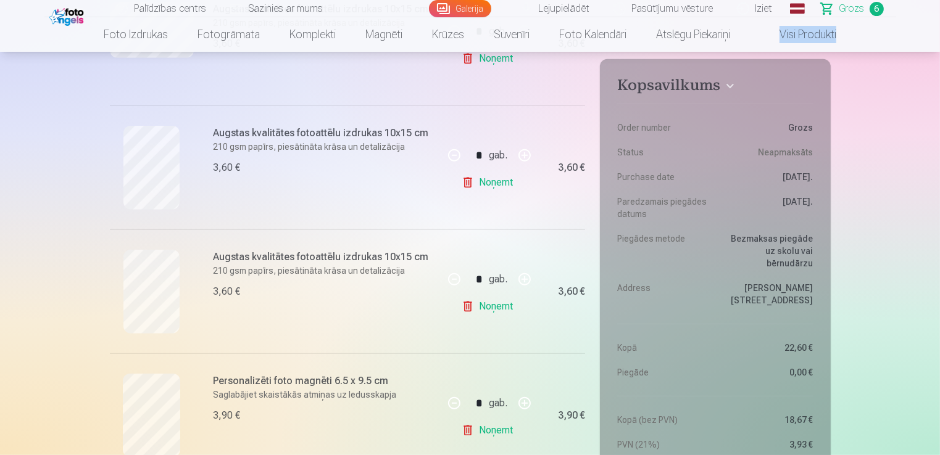
click at [524, 154] on button "button" at bounding box center [525, 156] width 30 height 30
click at [458, 155] on button "button" at bounding box center [454, 156] width 30 height 30
type input "*"
click at [484, 181] on link "Noņemt" at bounding box center [490, 182] width 56 height 25
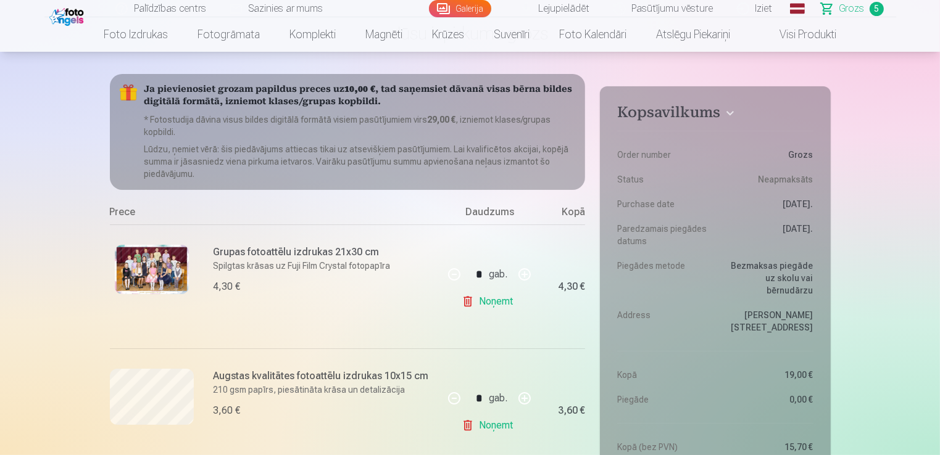
scroll to position [84, 0]
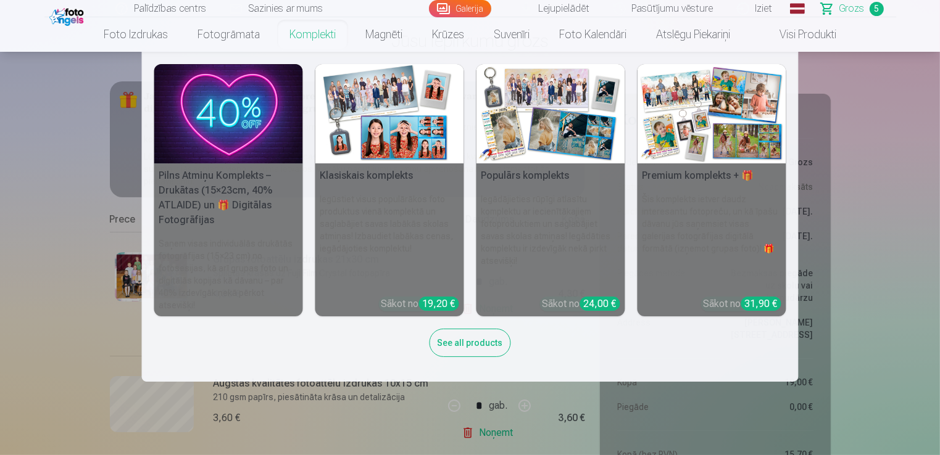
click at [381, 168] on h5 "Klasiskais komplekts" at bounding box center [389, 176] width 149 height 25
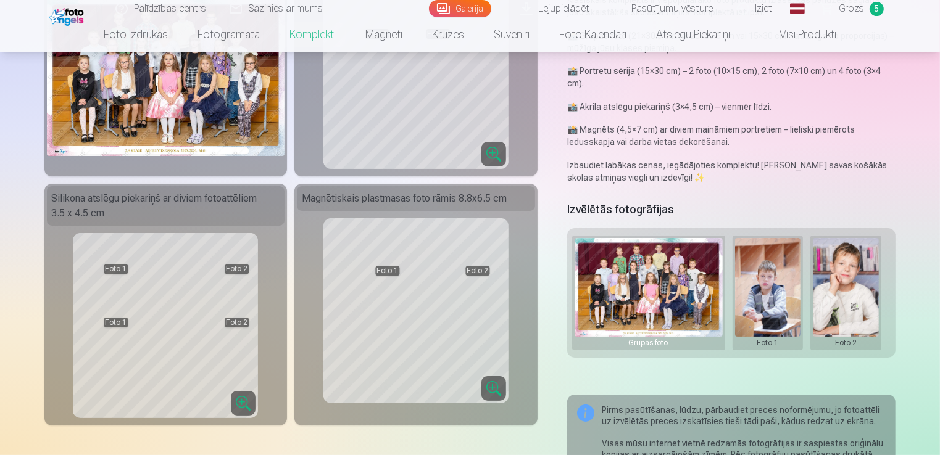
scroll to position [170, 0]
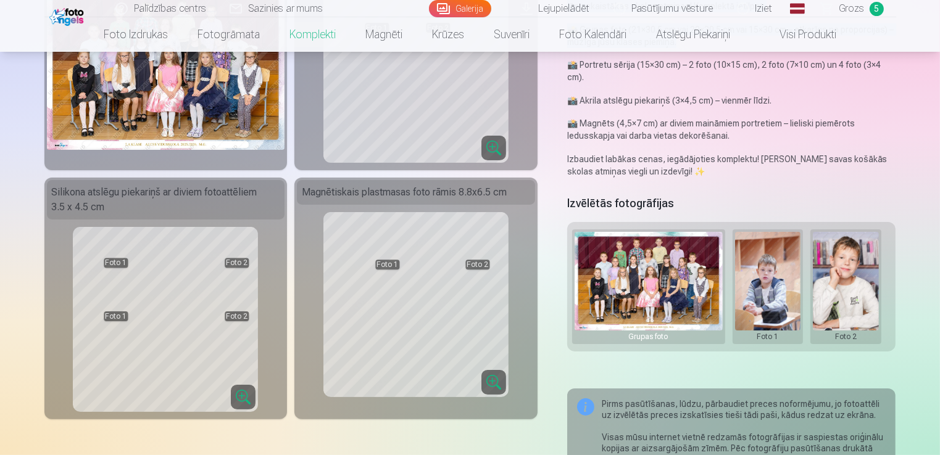
click at [939, 42] on html "Palīdzības centrs Sazinies ar mums Galerija Lejupielādēt Pasūtījumu vēsture Izi…" at bounding box center [470, 57] width 940 height 455
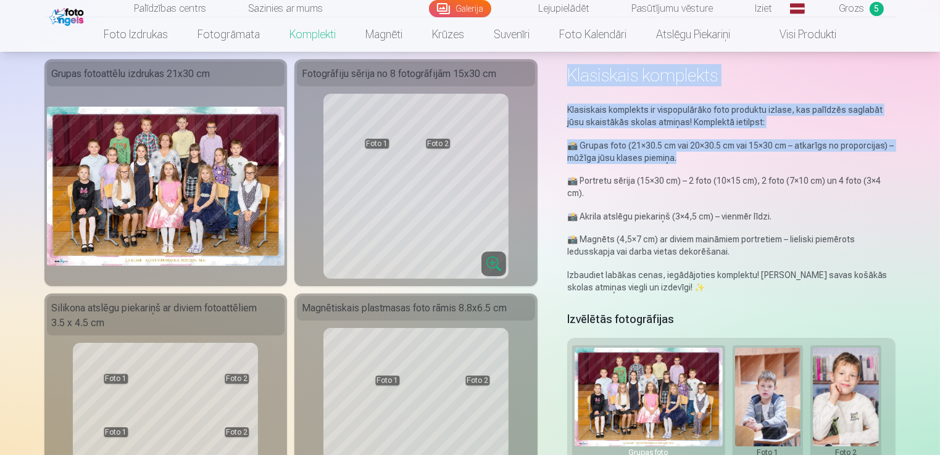
scroll to position [49, 0]
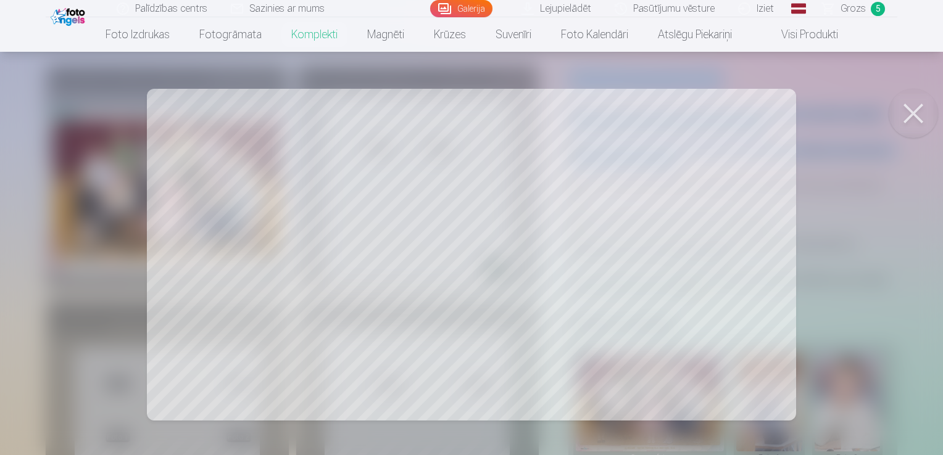
click at [911, 116] on button at bounding box center [913, 113] width 49 height 49
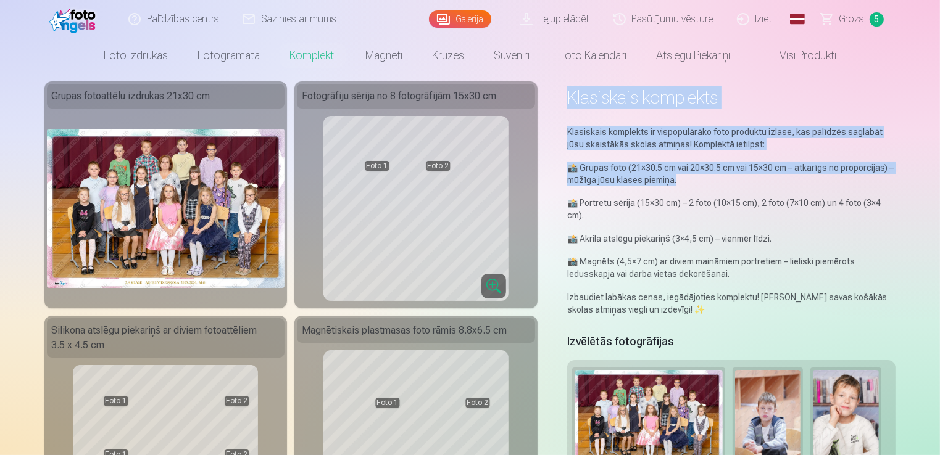
scroll to position [0, 0]
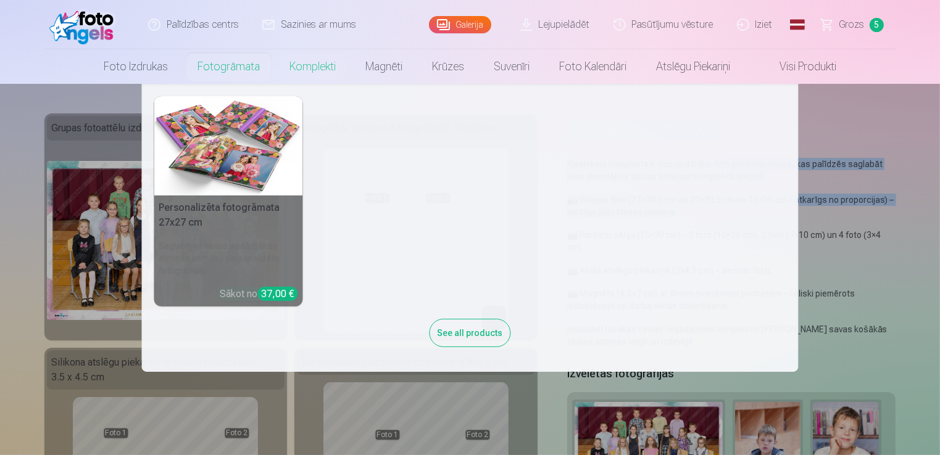
click at [237, 72] on link "Fotogrāmata" at bounding box center [229, 66] width 92 height 35
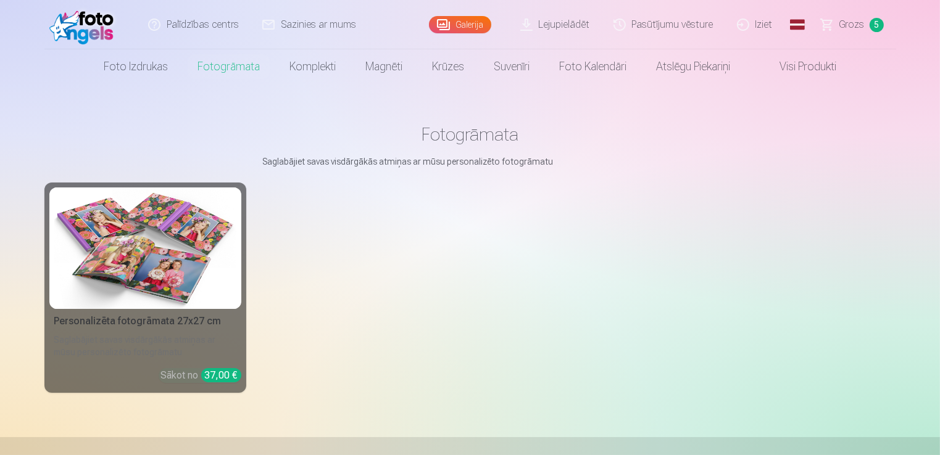
click at [199, 291] on img at bounding box center [145, 249] width 182 height 122
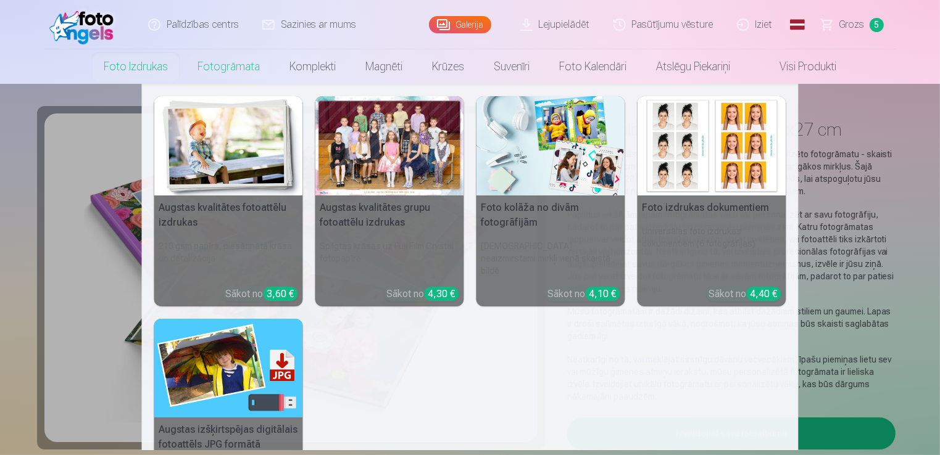
click at [542, 180] on img at bounding box center [550, 145] width 149 height 99
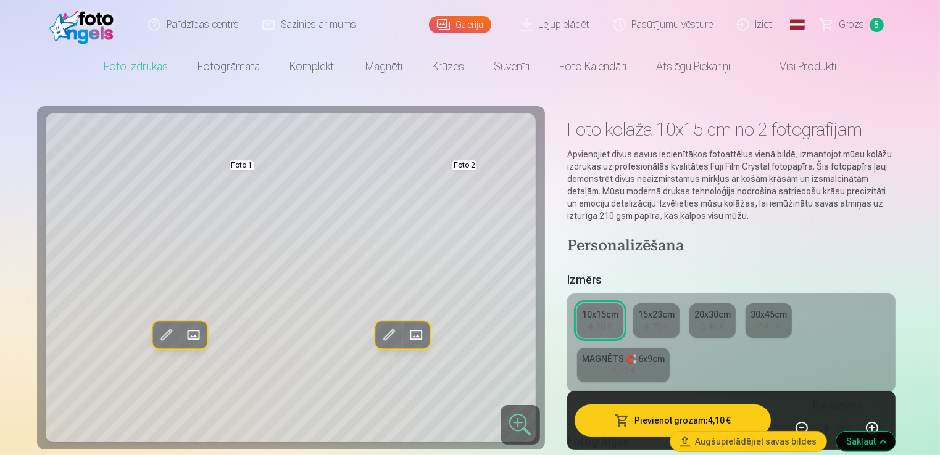
click at [191, 333] on span at bounding box center [193, 335] width 20 height 20
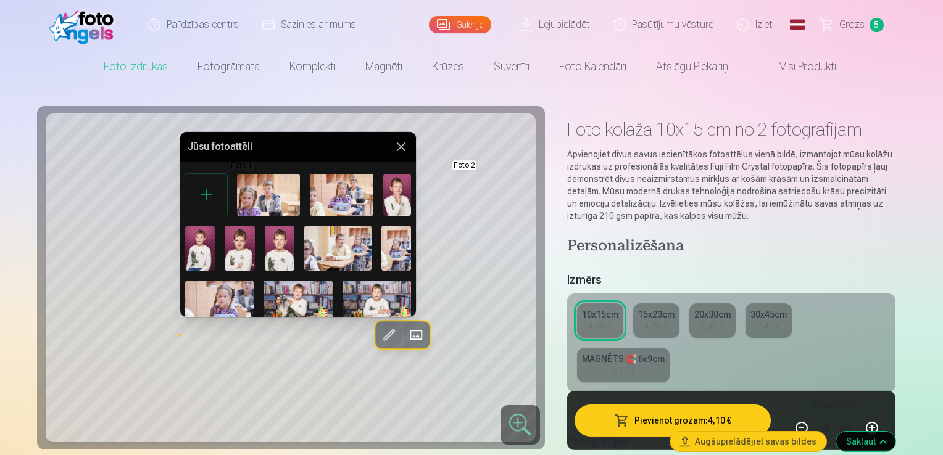
click at [288, 296] on img at bounding box center [297, 304] width 68 height 46
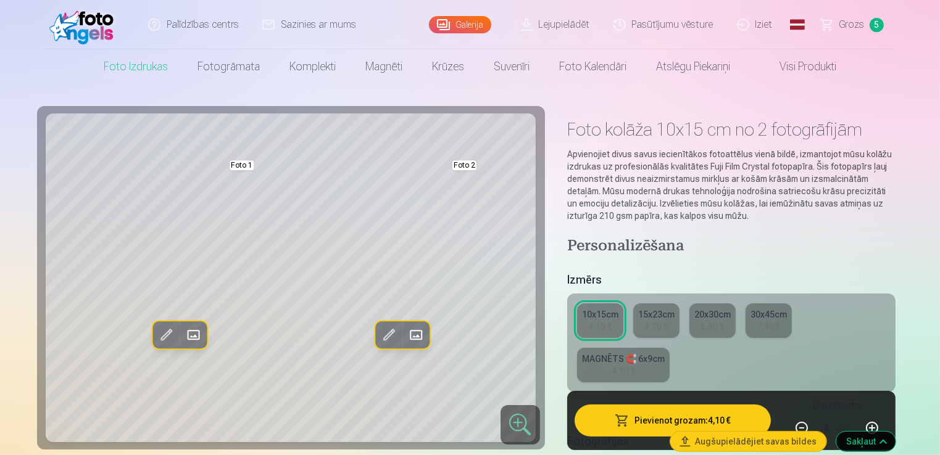
click at [420, 336] on span at bounding box center [415, 335] width 20 height 20
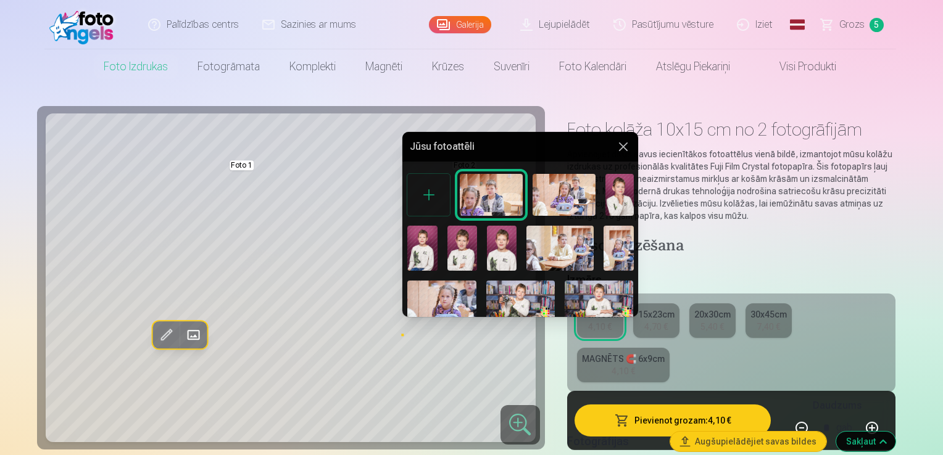
click at [623, 146] on button at bounding box center [623, 146] width 15 height 15
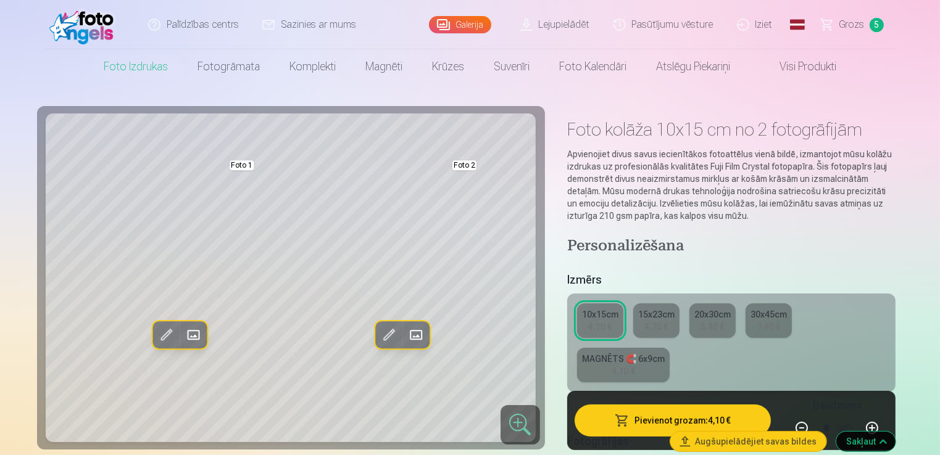
click at [755, 24] on link "Iziet" at bounding box center [755, 24] width 59 height 49
